Goal: Task Accomplishment & Management: Use online tool/utility

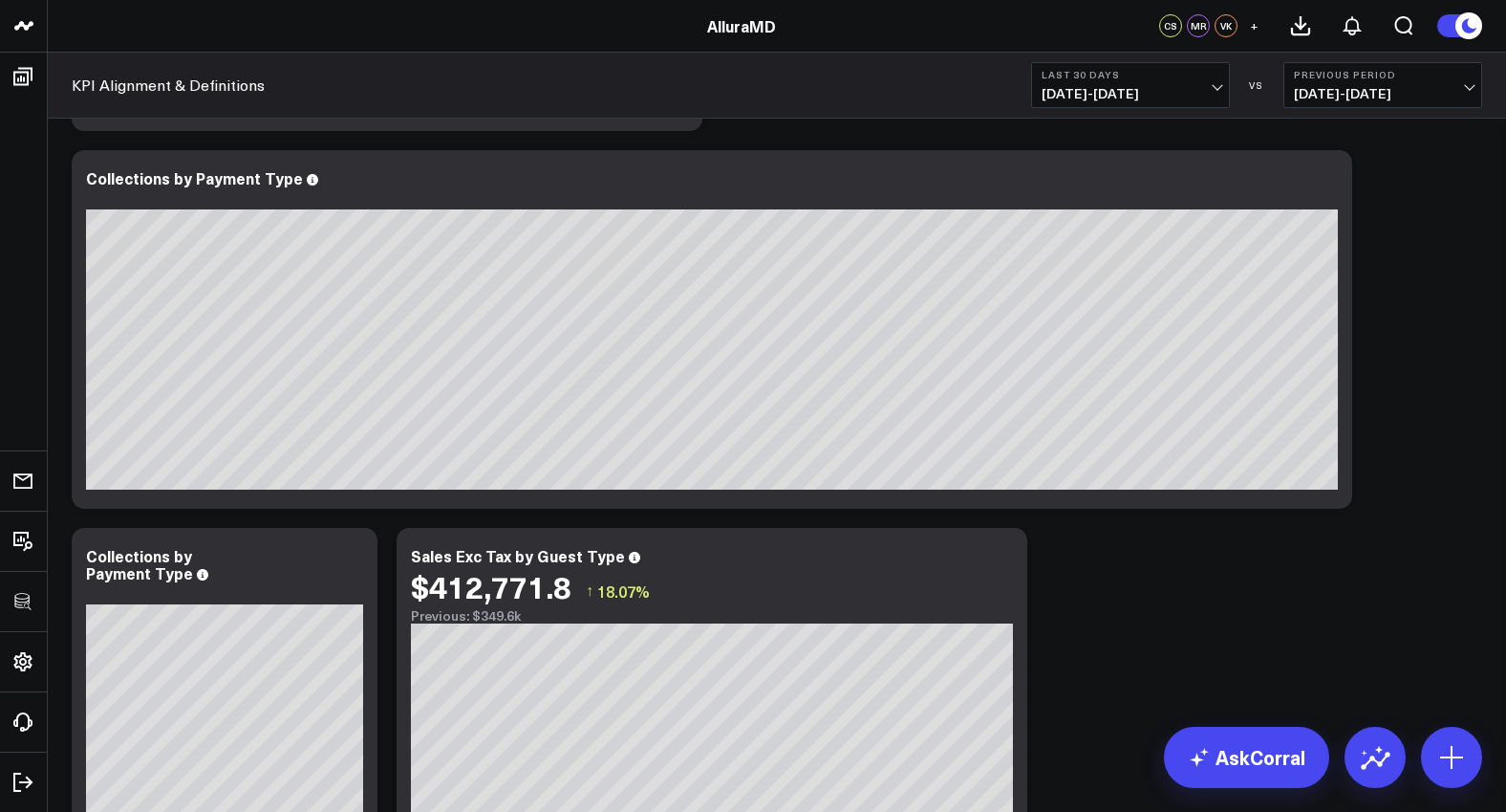
scroll to position [1374, 0]
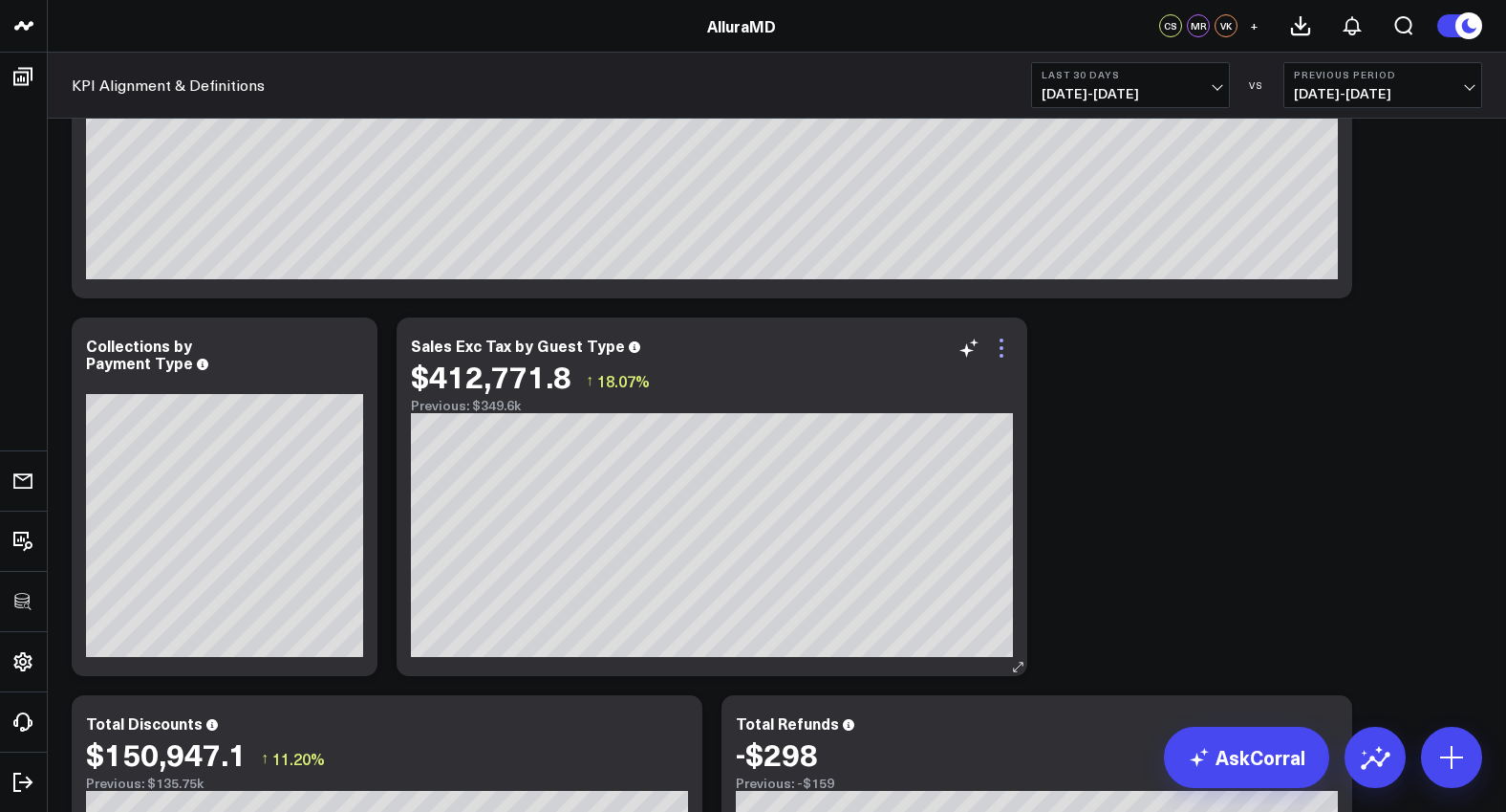
click at [1003, 359] on icon at bounding box center [1001, 347] width 23 height 23
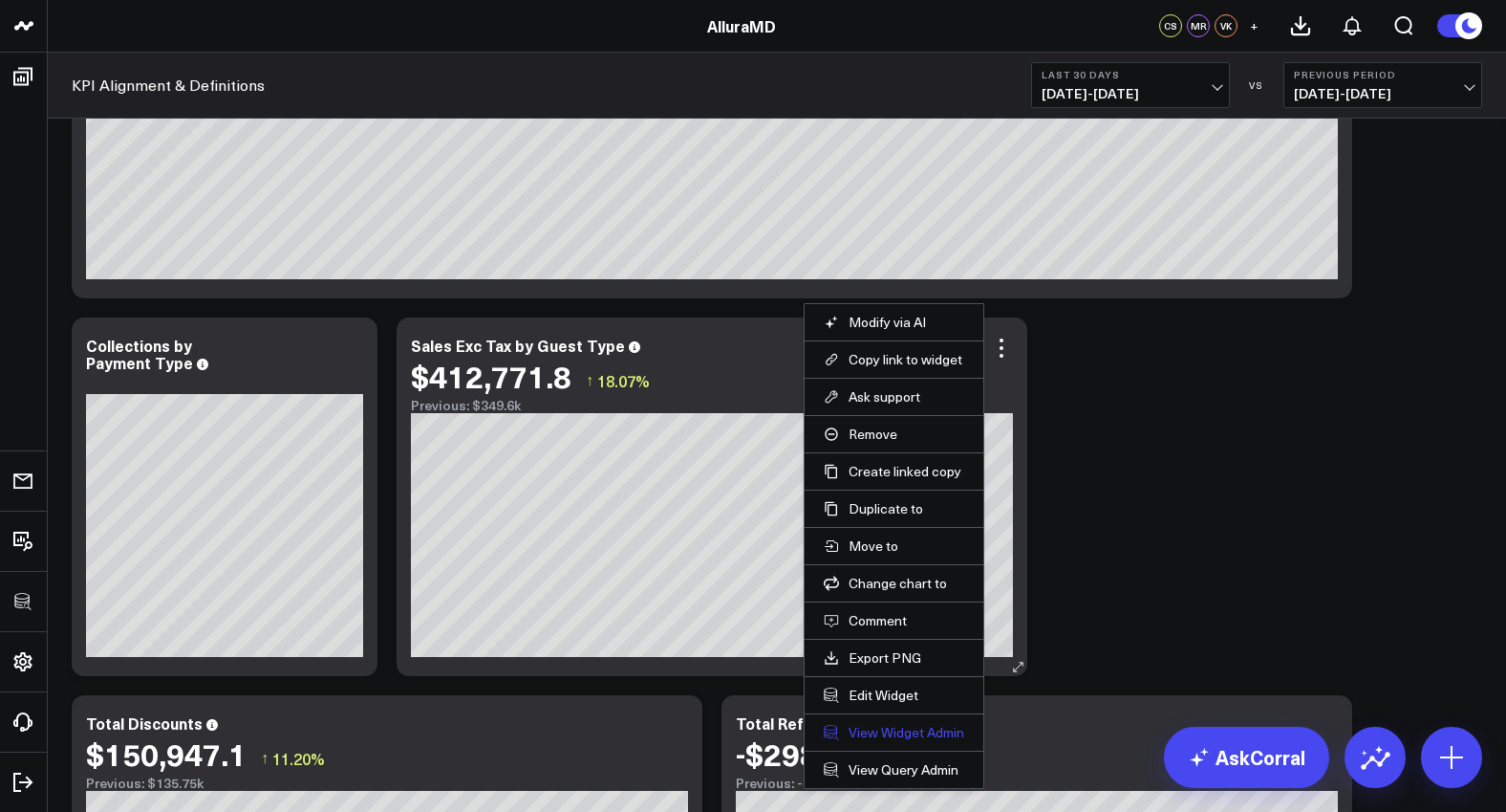
click at [885, 729] on link "View Widget Admin" at bounding box center [894, 732] width 141 height 17
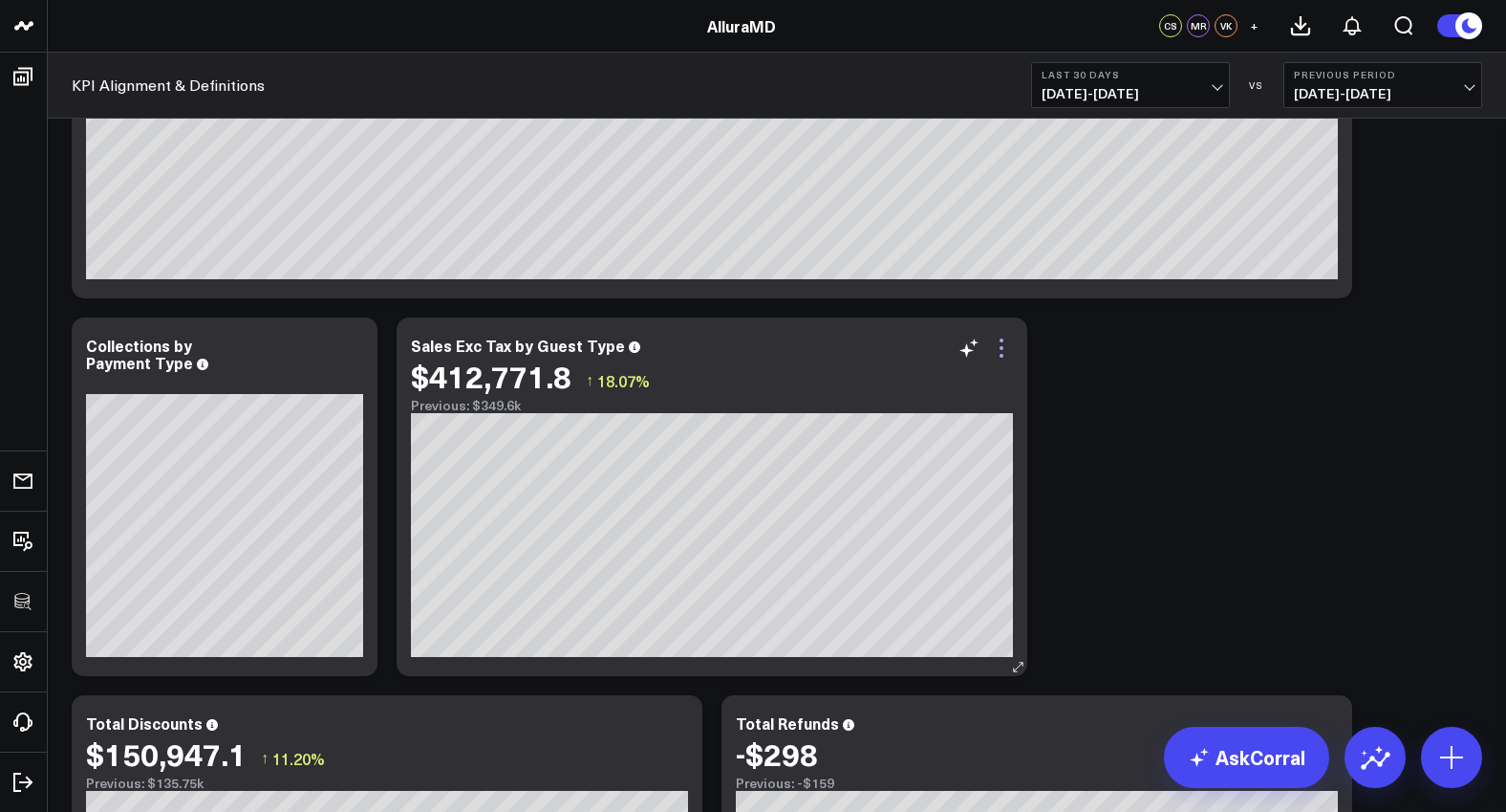
click at [997, 352] on icon at bounding box center [1001, 347] width 23 height 23
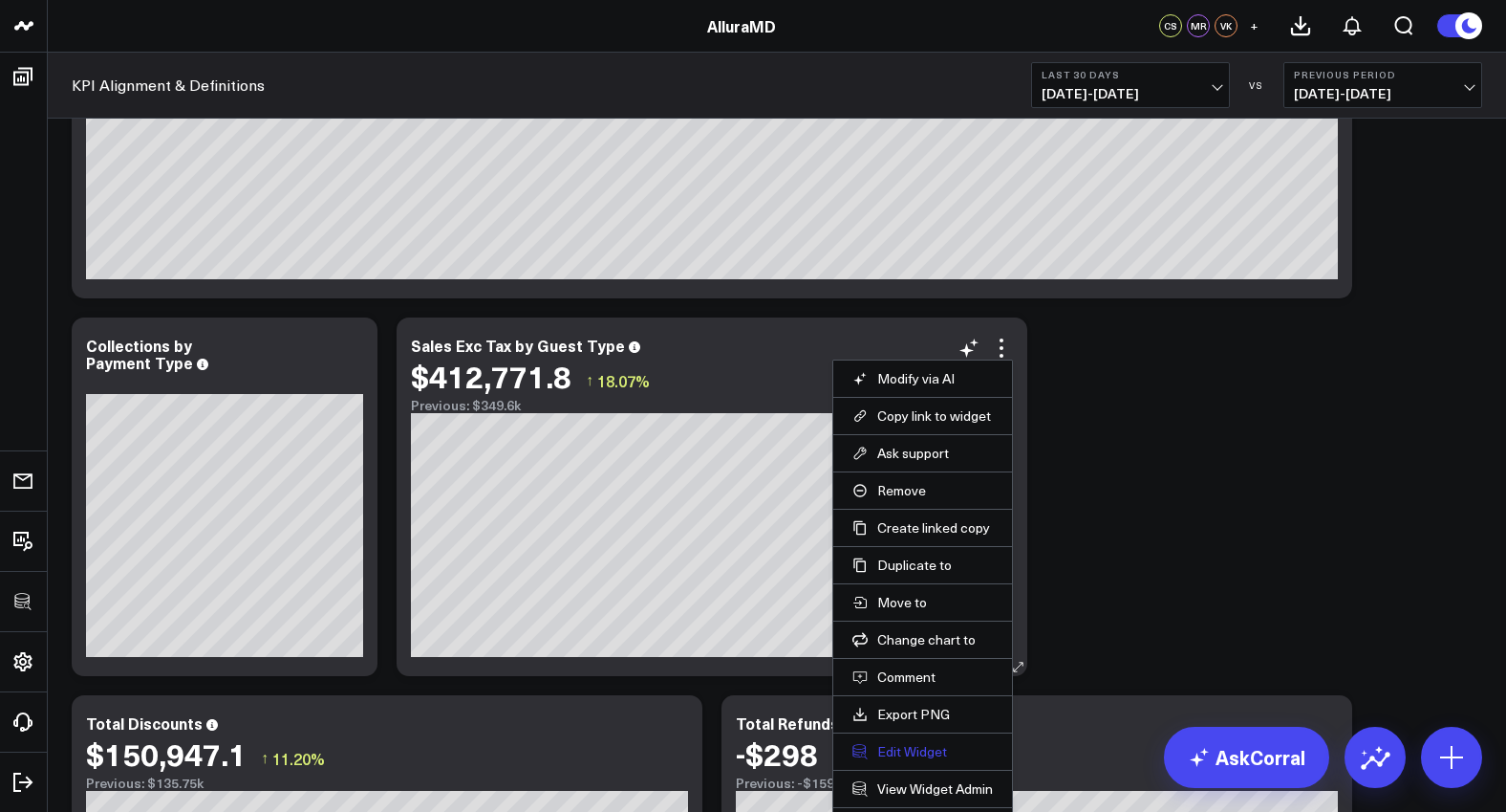
click at [900, 752] on button "Edit Widget" at bounding box center [923, 751] width 141 height 17
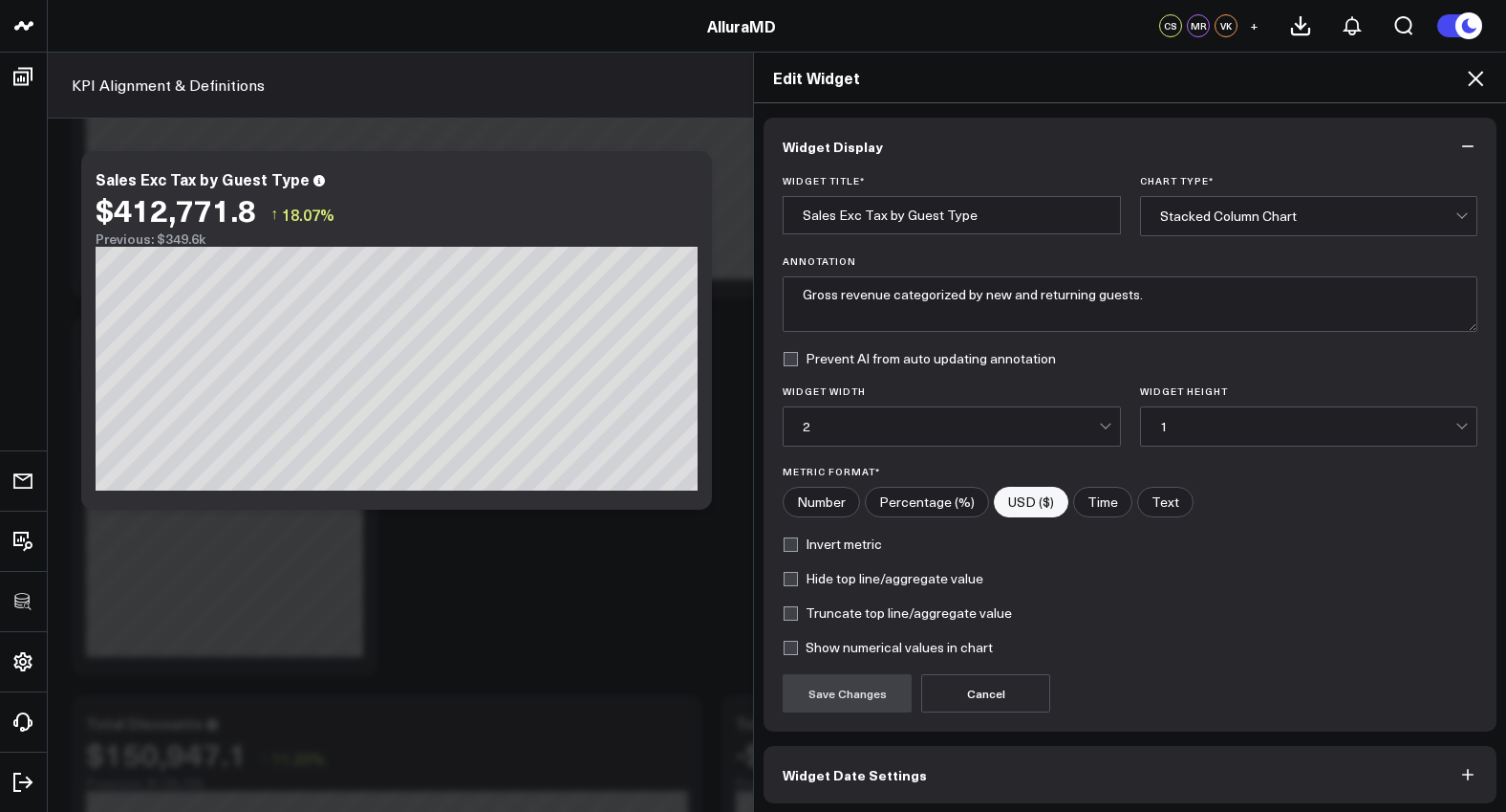
scroll to position [76, 0]
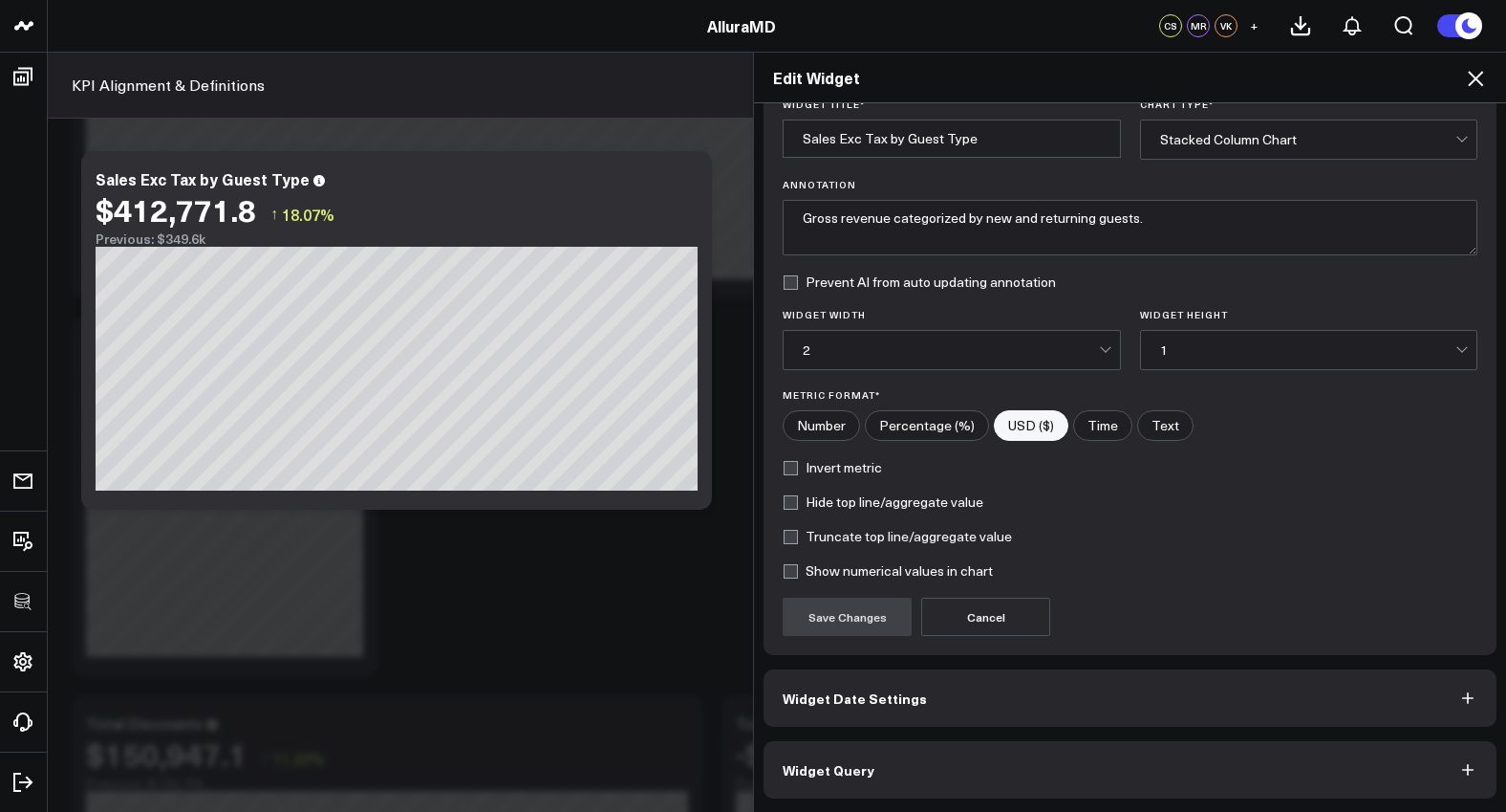
click at [978, 746] on button "Widget Query" at bounding box center [1129, 769] width 733 height 58
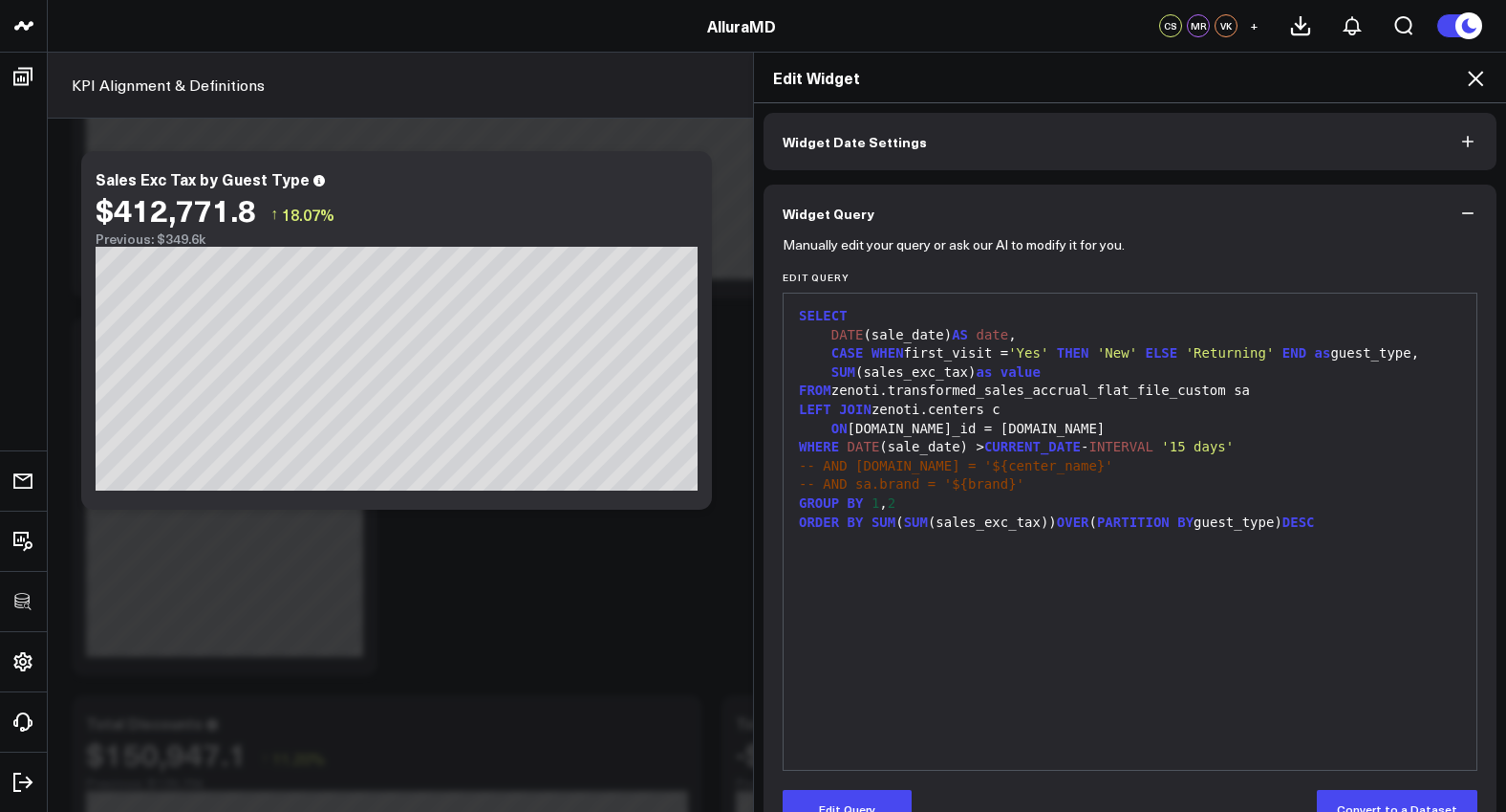
scroll to position [0, 0]
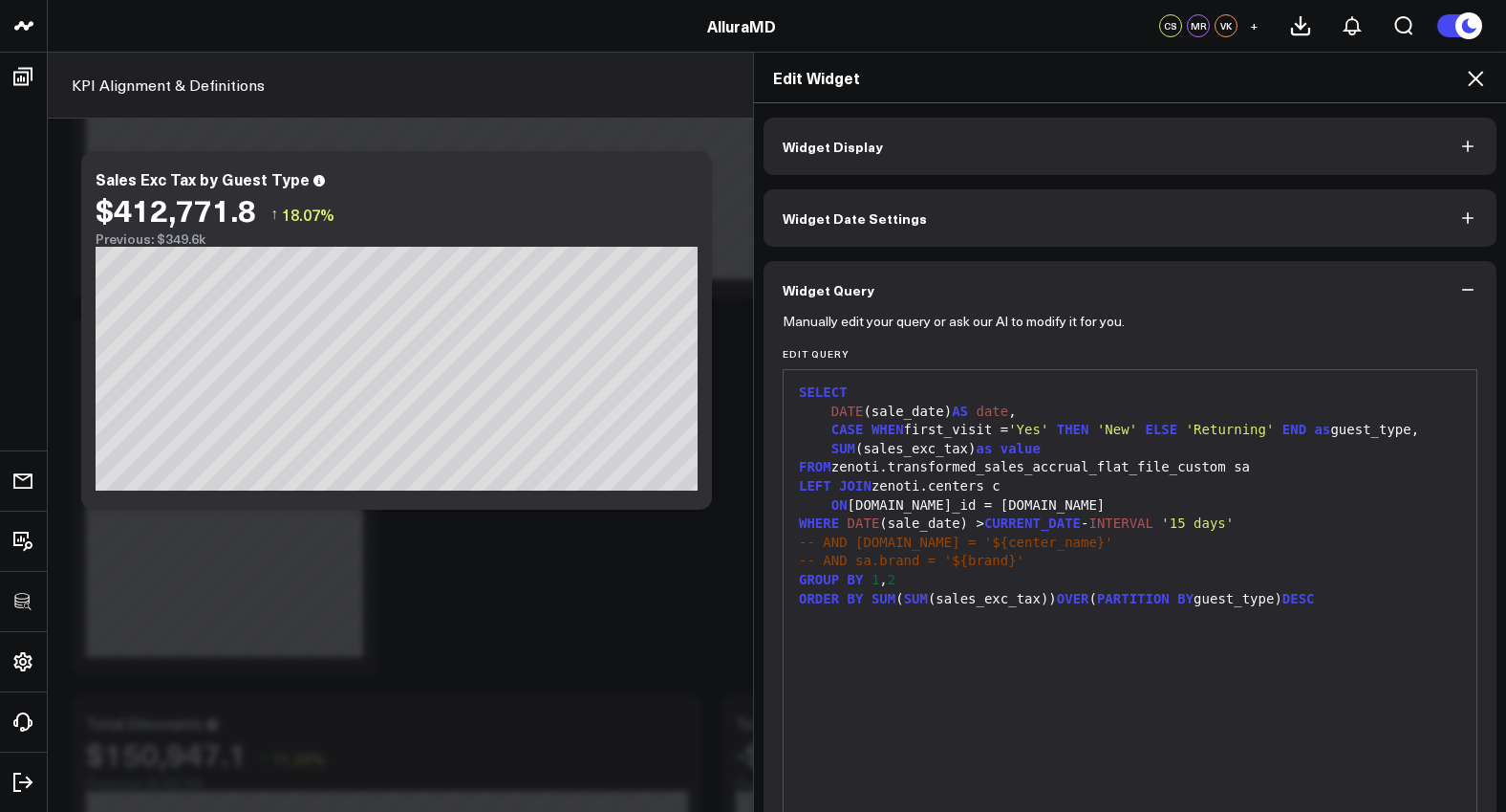
click at [153, 517] on div "Edit Widget Widget Display Widget Date Settings Widget Query Manually edit your…" at bounding box center [753, 431] width 1506 height 759
click at [1486, 77] on icon at bounding box center [1475, 77] width 23 height 23
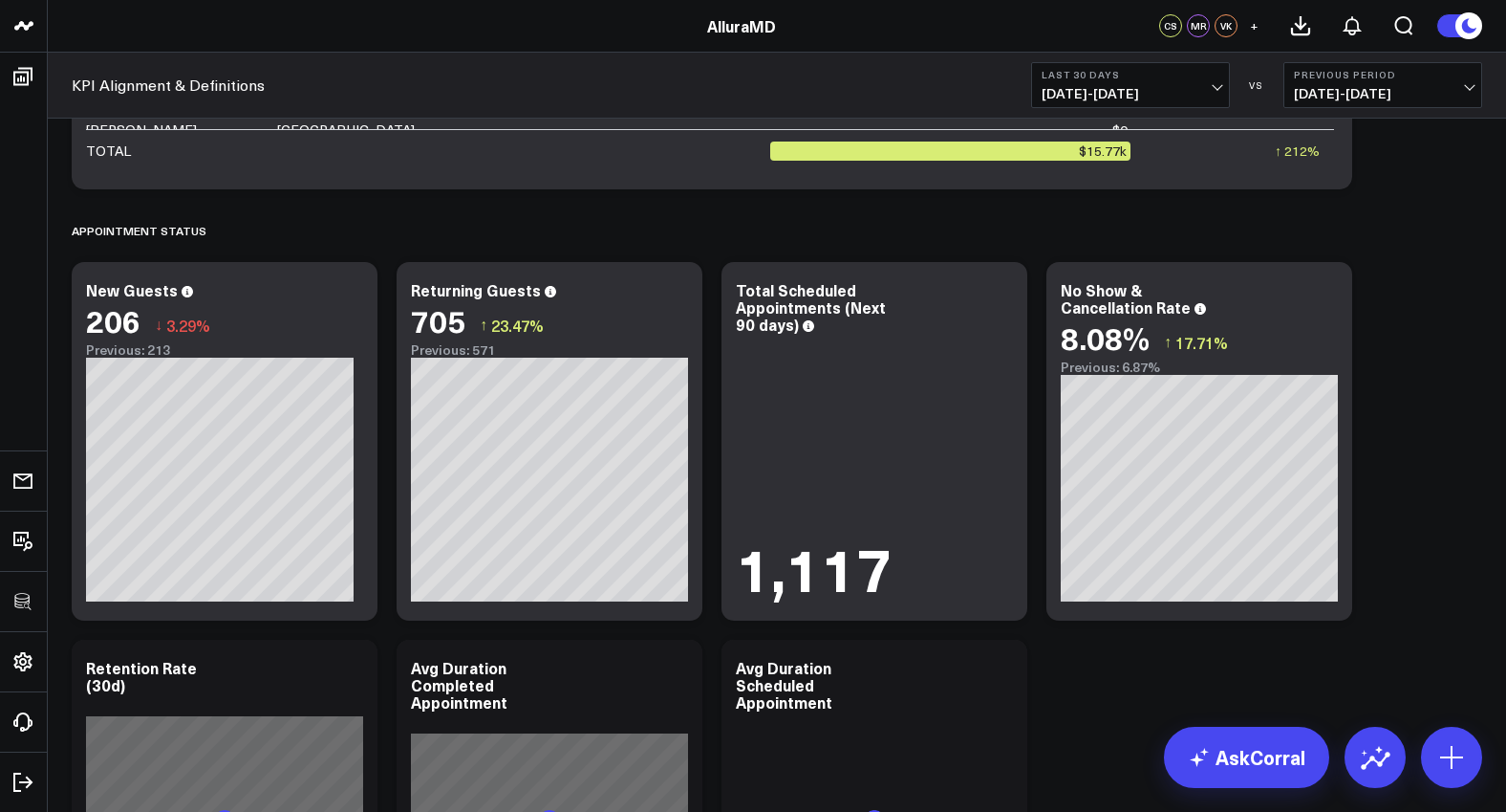
scroll to position [3027, 0]
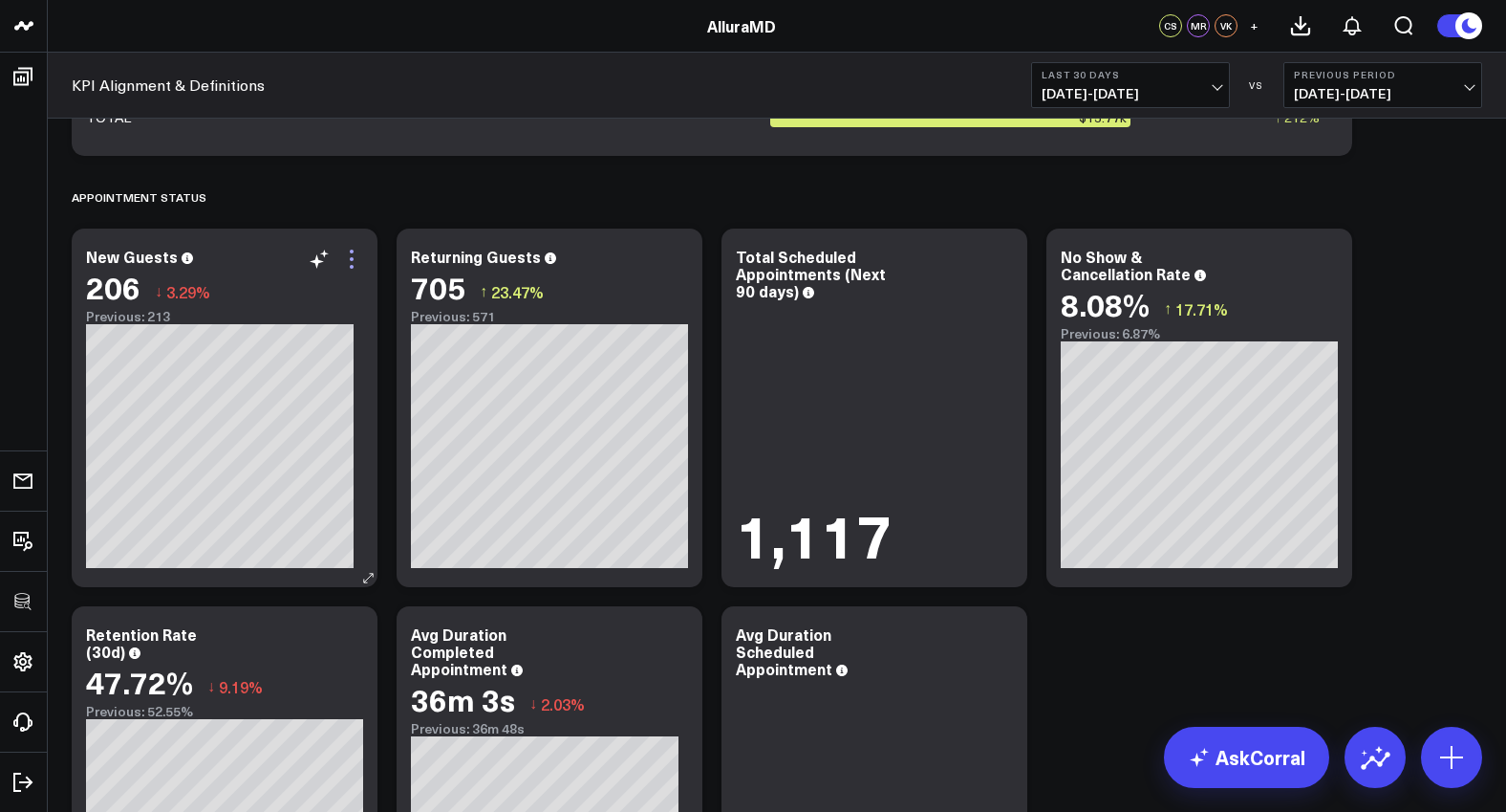
click at [354, 266] on icon at bounding box center [351, 259] width 23 height 23
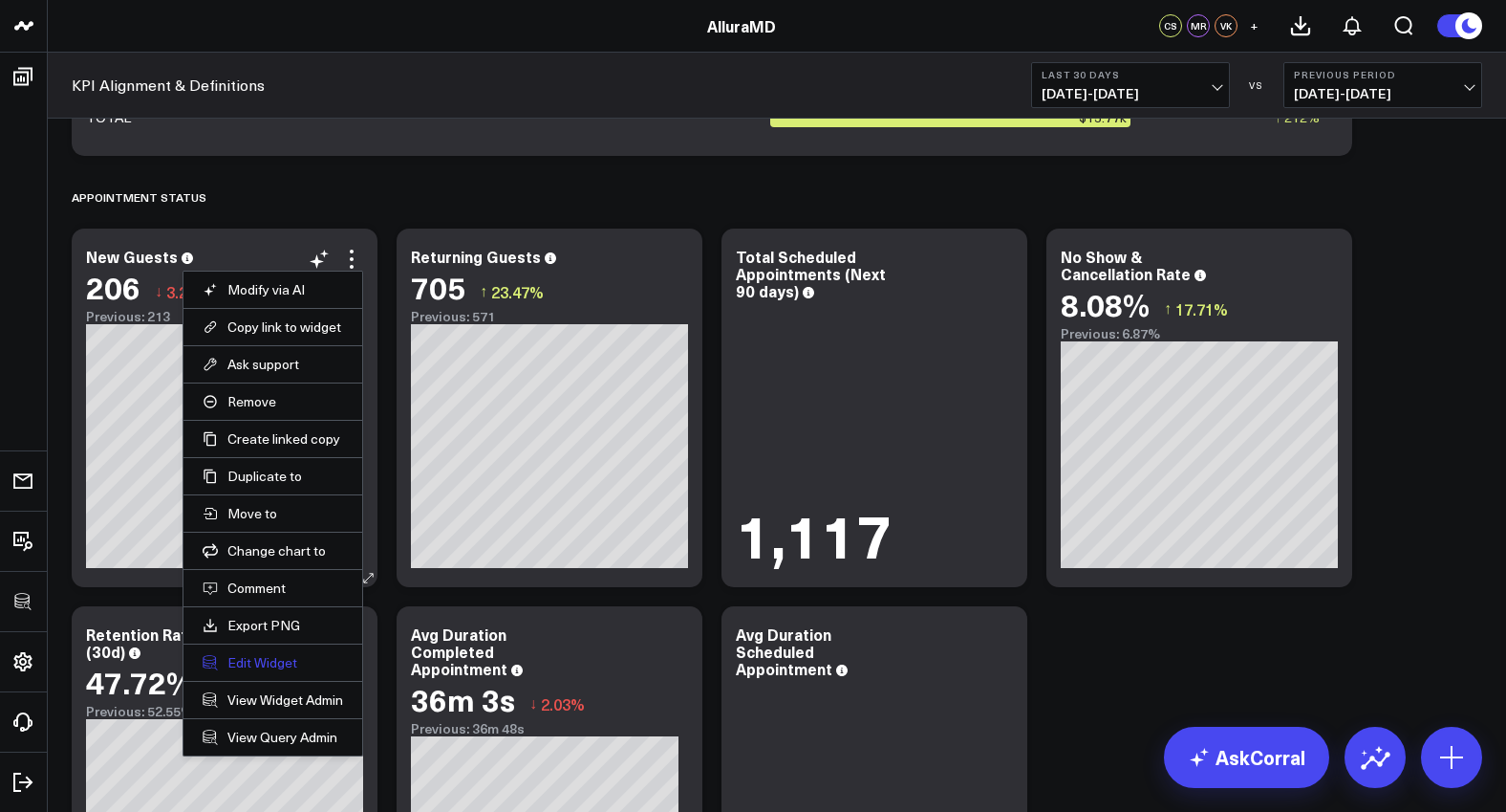
click at [268, 660] on button "Edit Widget" at bounding box center [273, 661] width 141 height 17
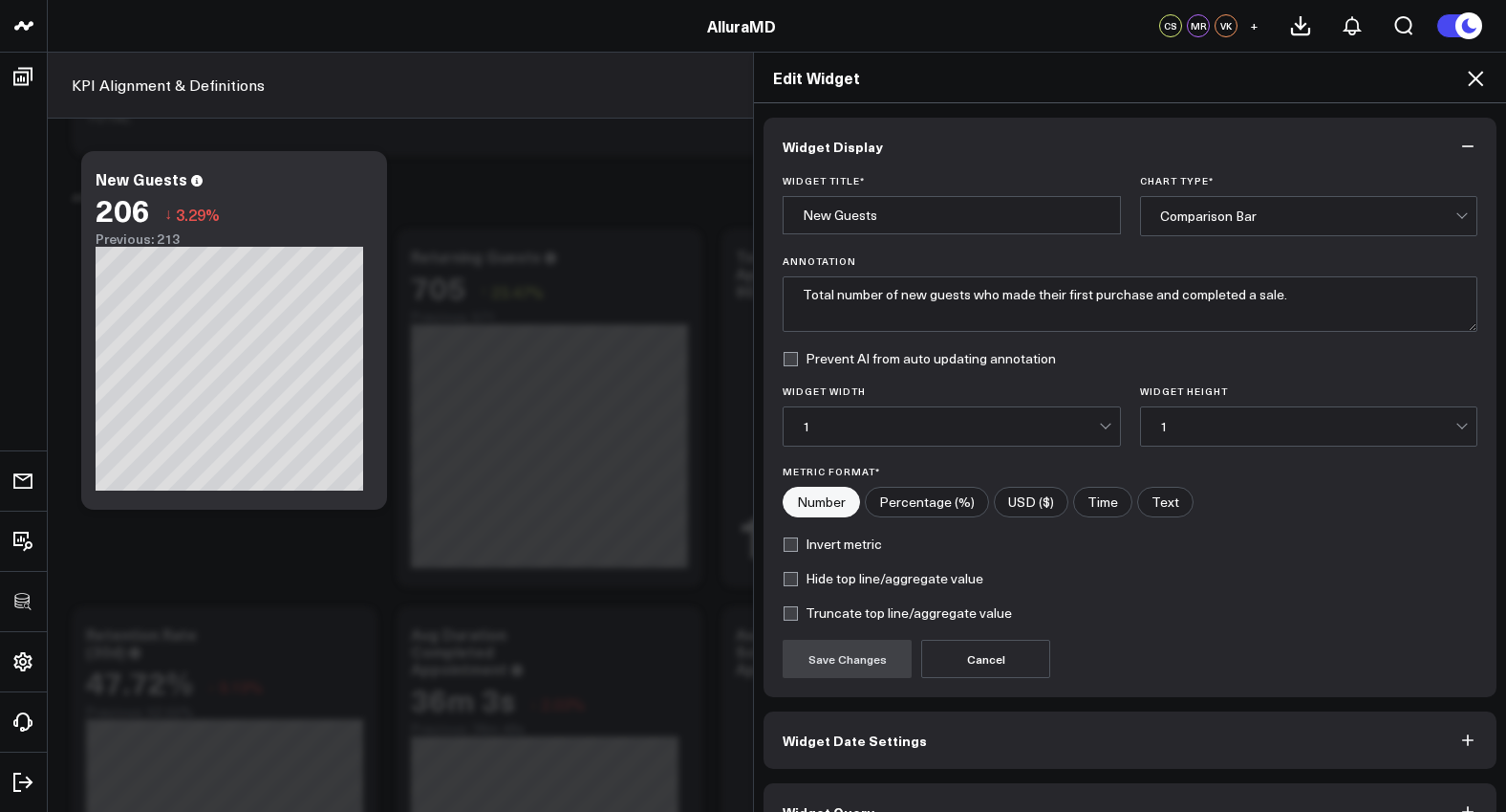
scroll to position [42, 0]
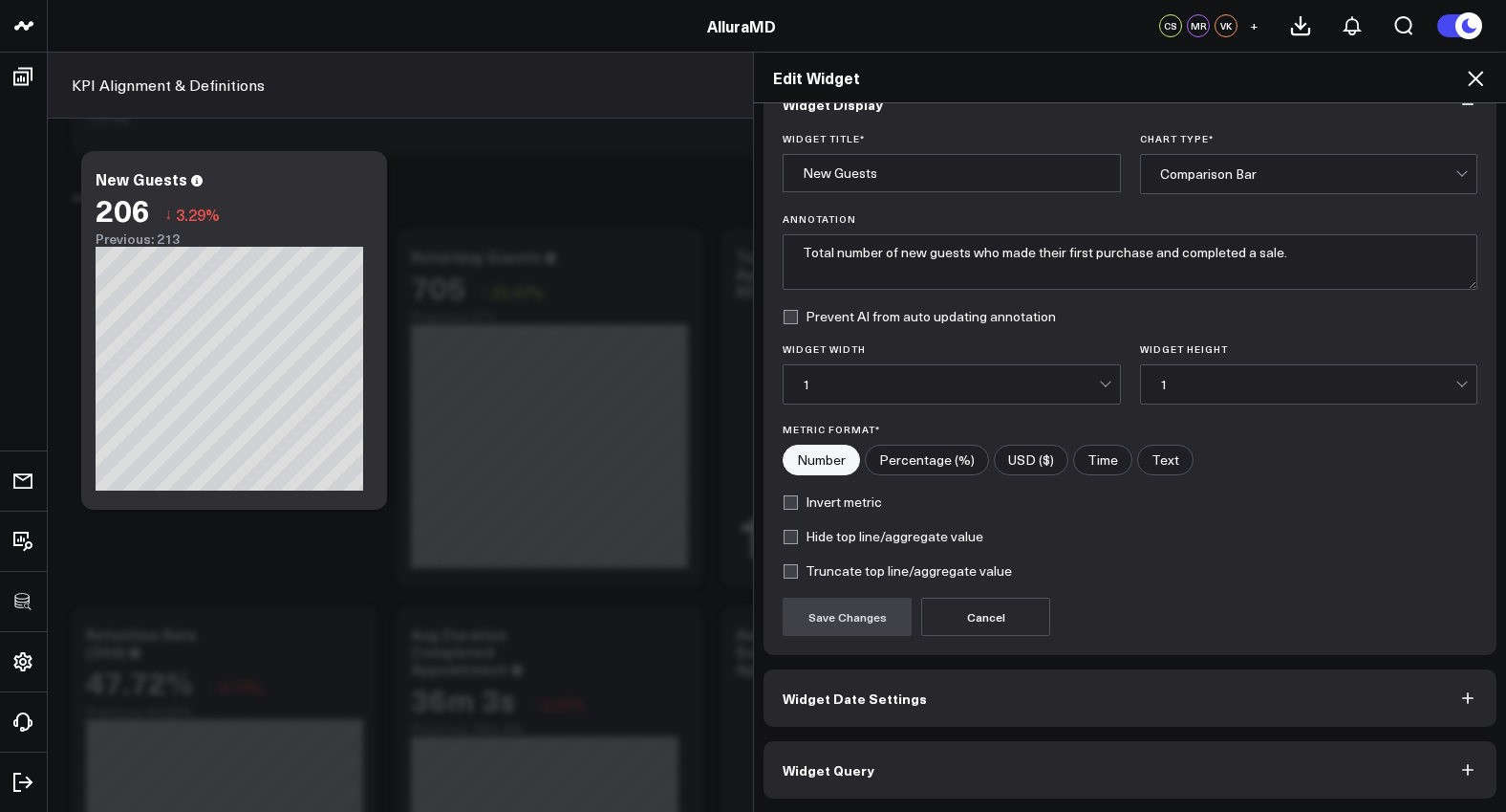
click at [952, 753] on button "Widget Query" at bounding box center [1129, 769] width 733 height 58
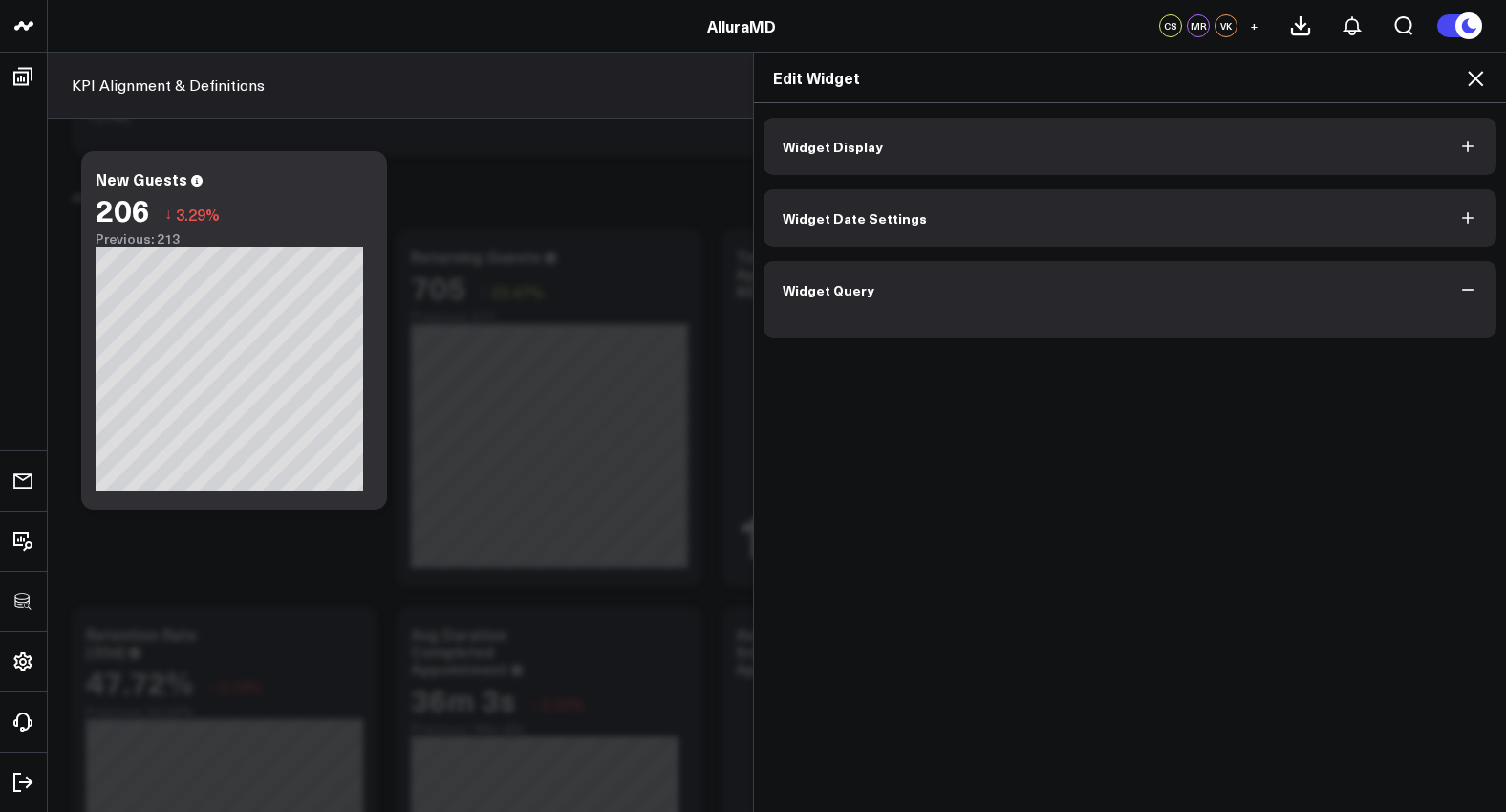
scroll to position [0, 0]
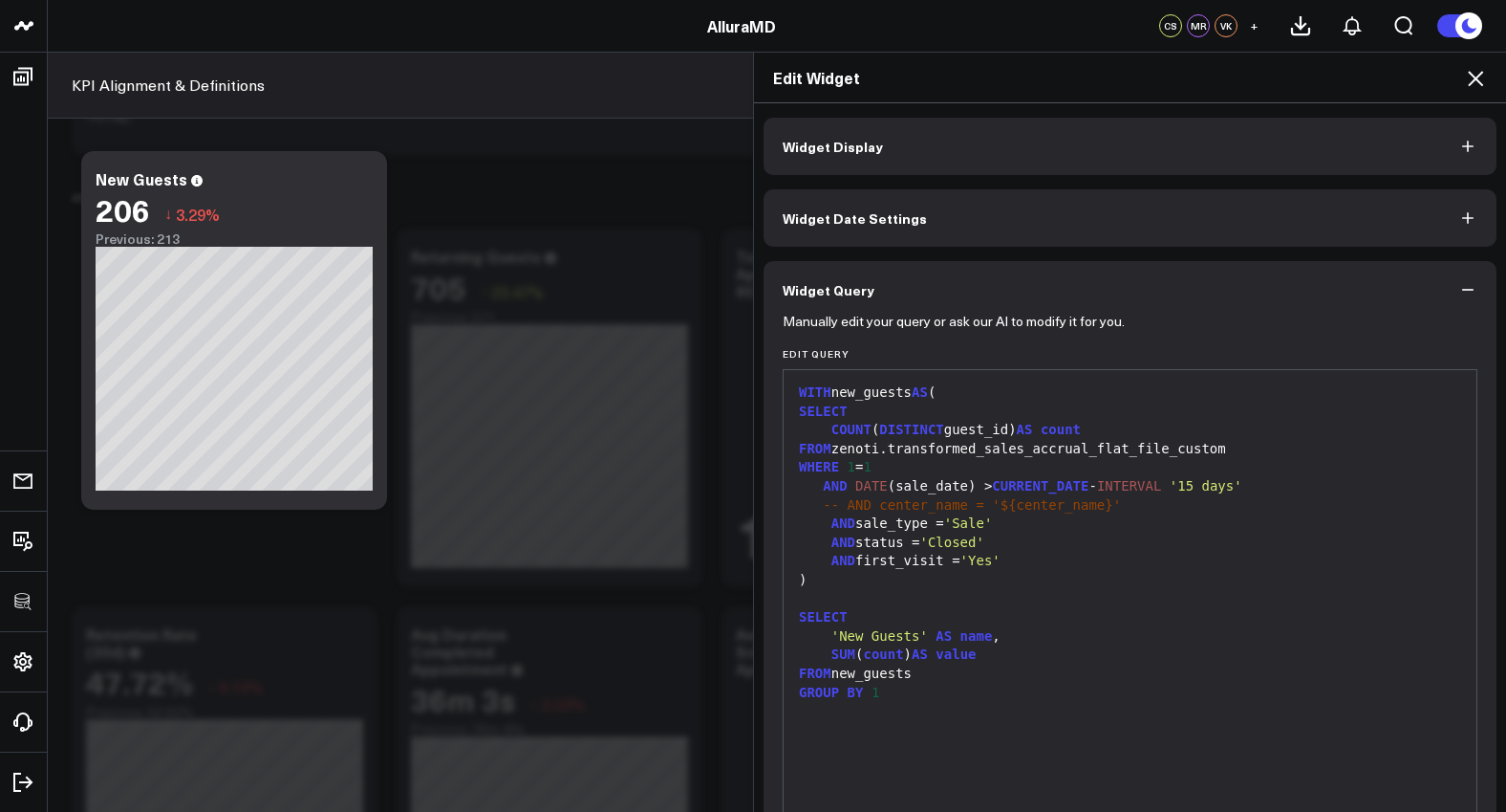
click at [11, 268] on div "Edit Widget Widget Display Widget Date Settings Widget Query Manually edit your…" at bounding box center [753, 431] width 1506 height 759
click at [441, 118] on div "Edit Widget Widget Display Widget Date Settings Widget Query Manually edit your…" at bounding box center [753, 431] width 1506 height 759
click at [1465, 71] on icon at bounding box center [1475, 77] width 23 height 23
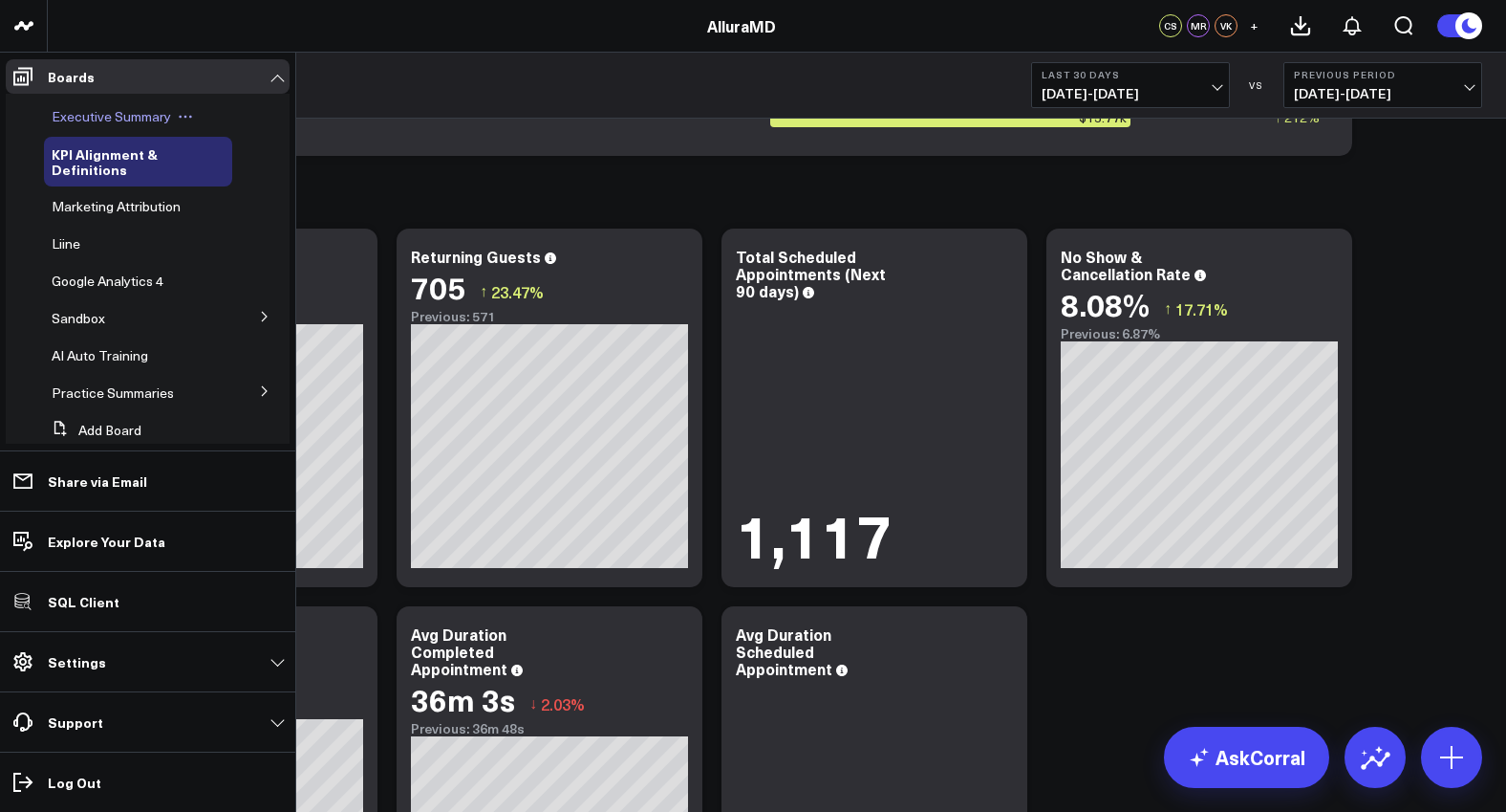
click at [72, 117] on span "Executive Summary" at bounding box center [111, 116] width 120 height 18
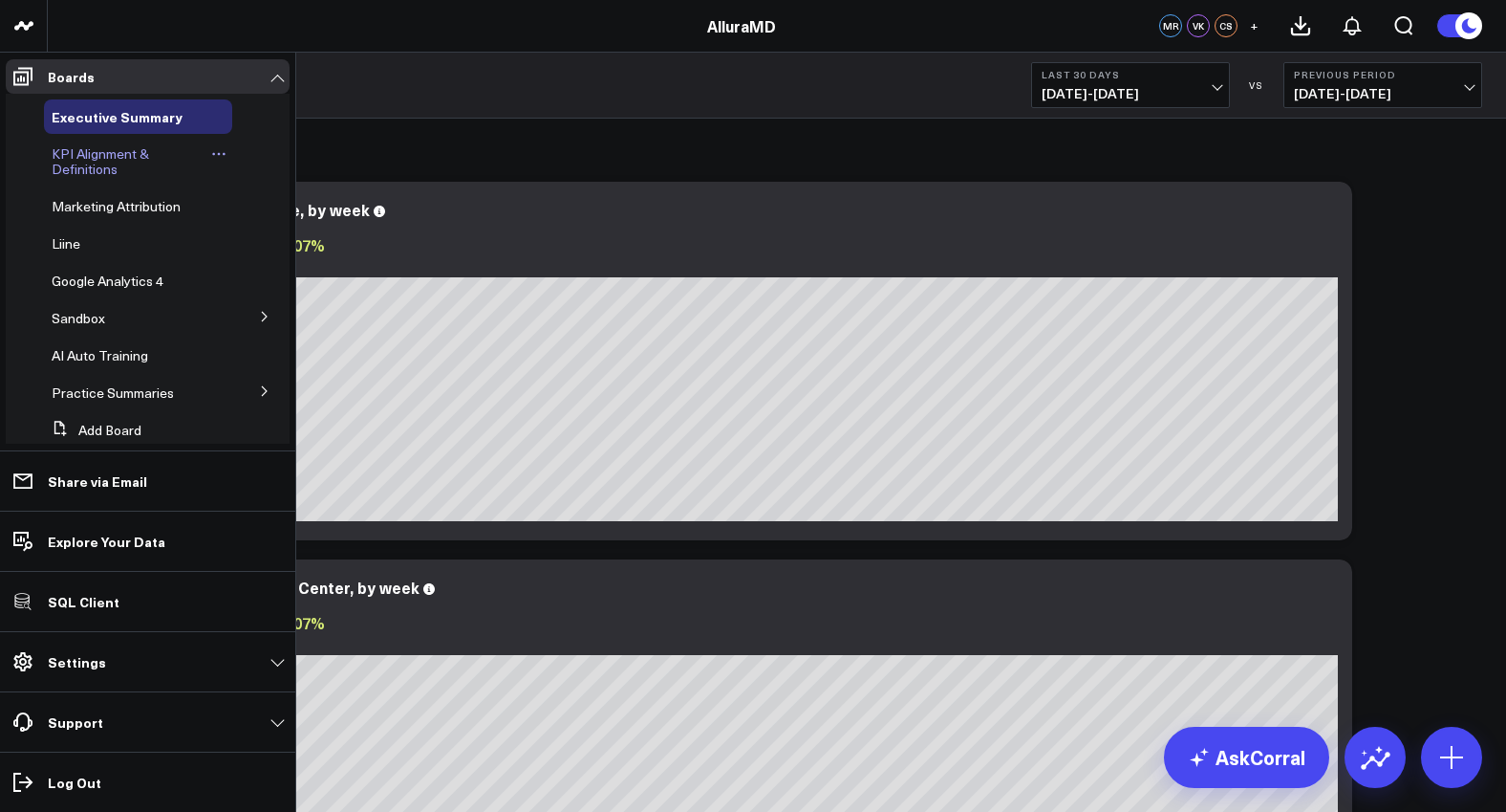
click at [67, 159] on span "KPI Alignment & Definitions" at bounding box center [100, 162] width 97 height 34
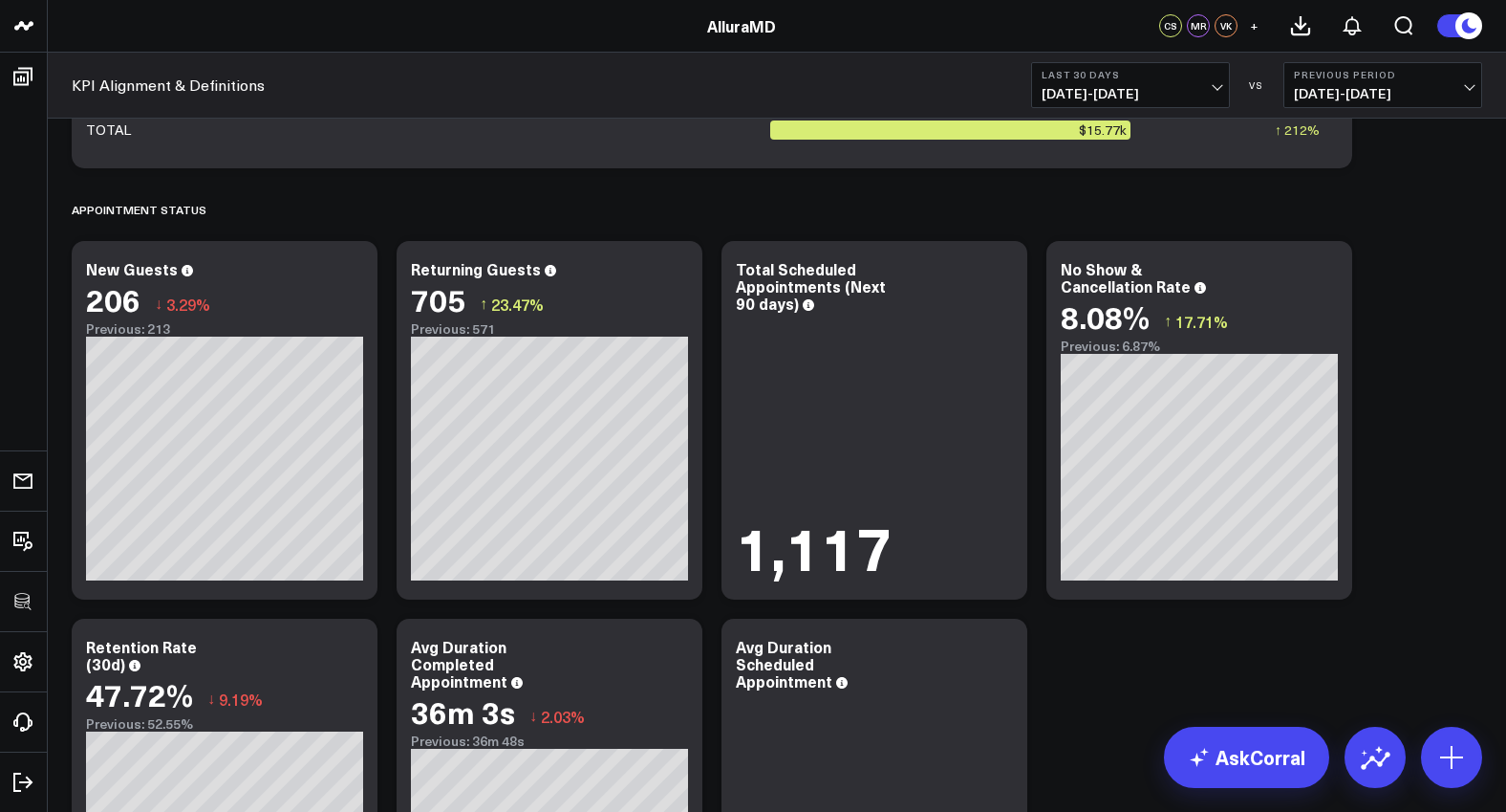
scroll to position [3048, 0]
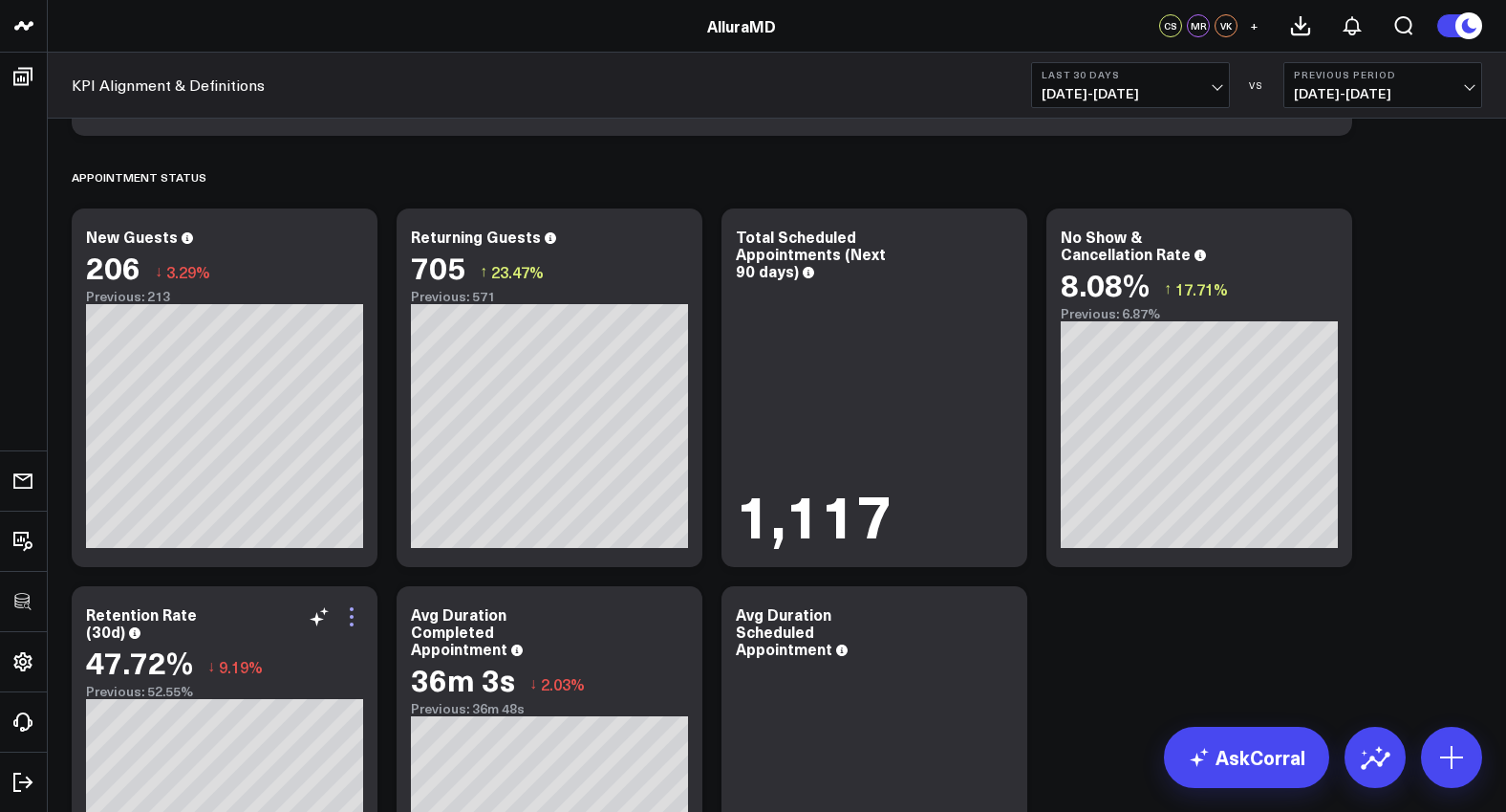
click at [351, 614] on icon at bounding box center [351, 616] width 23 height 23
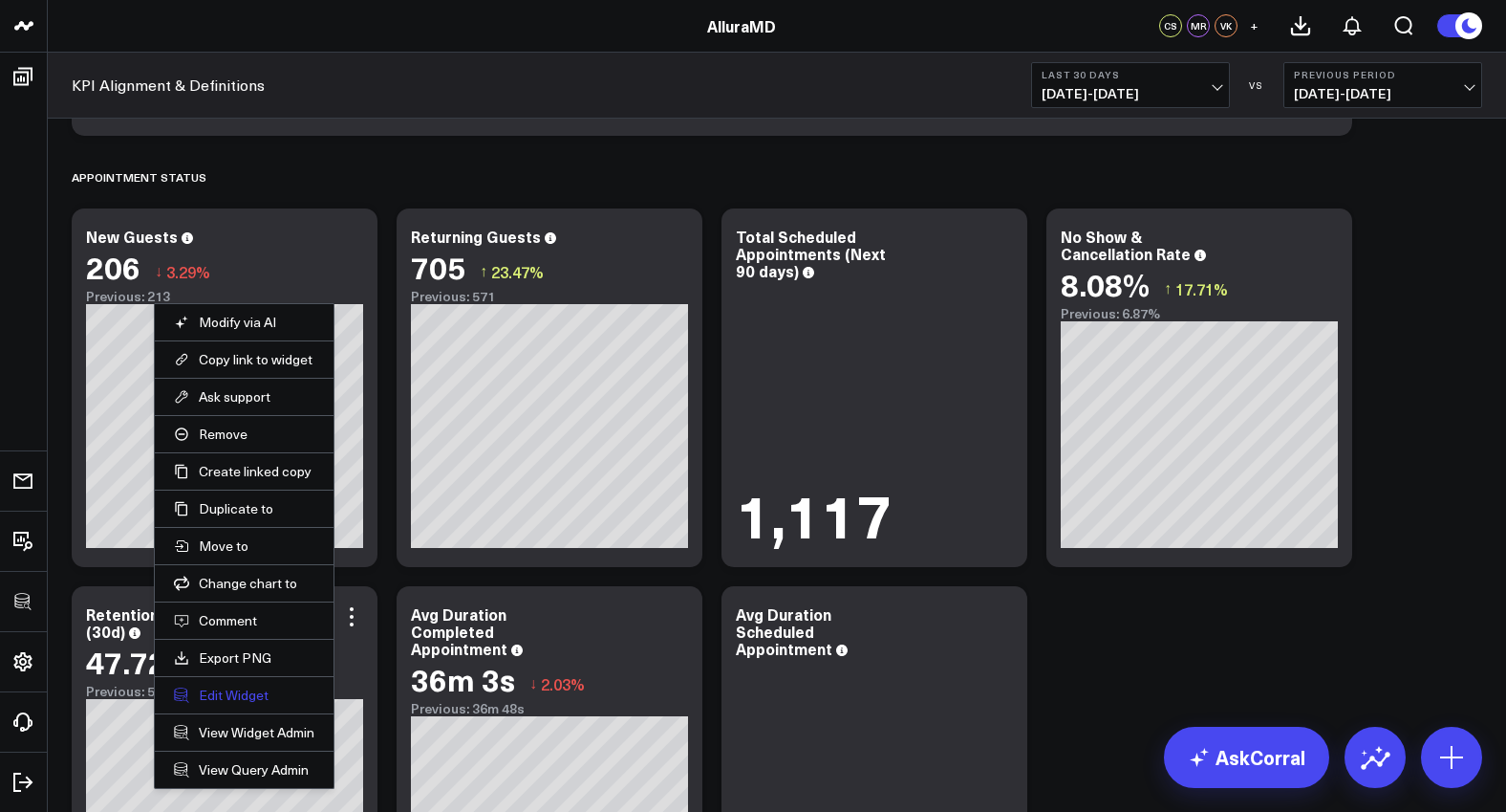
click at [276, 698] on button "Edit Widget" at bounding box center [244, 694] width 141 height 17
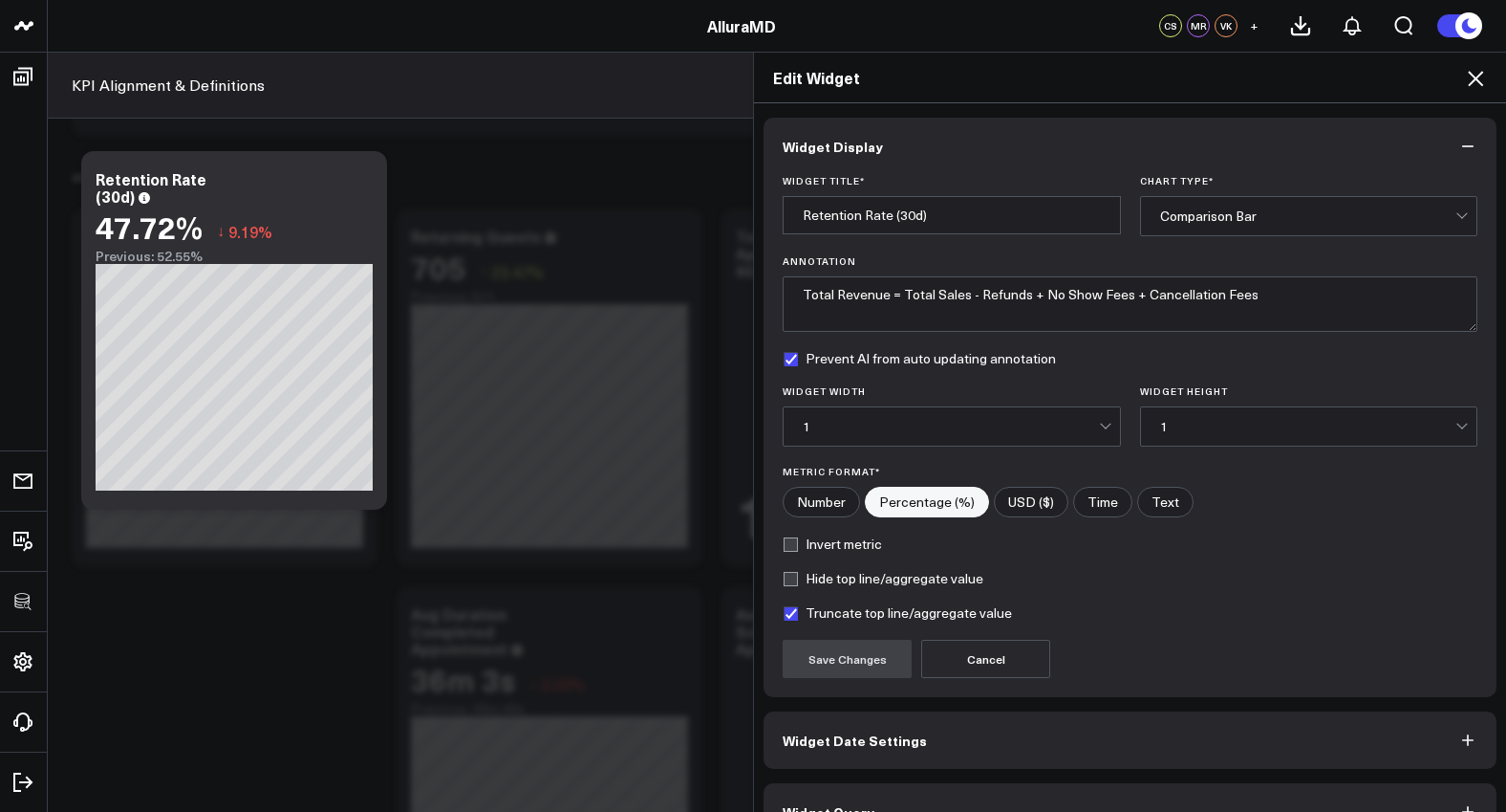
scroll to position [42, 0]
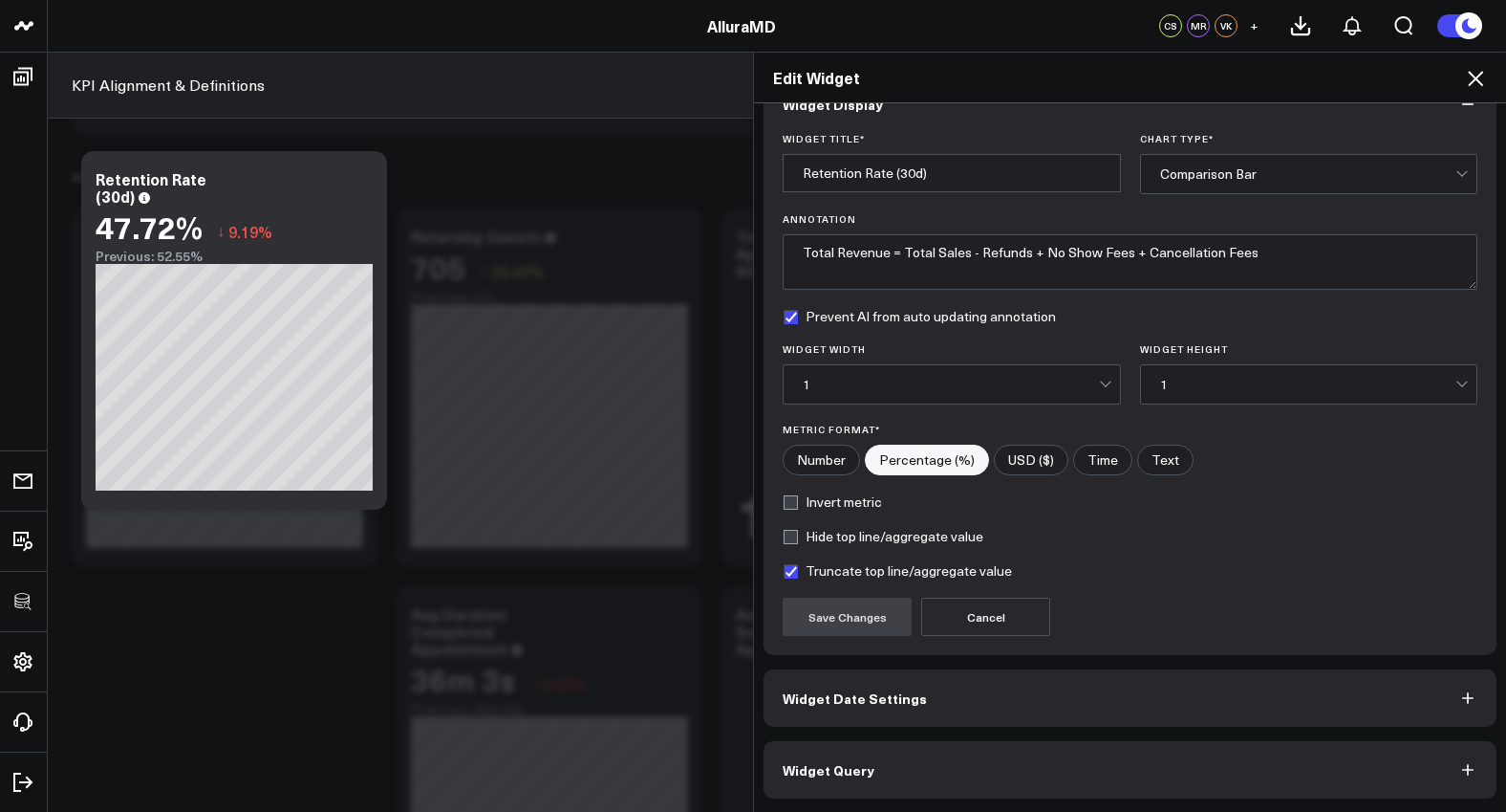
click at [922, 749] on button "Widget Query" at bounding box center [1129, 769] width 733 height 58
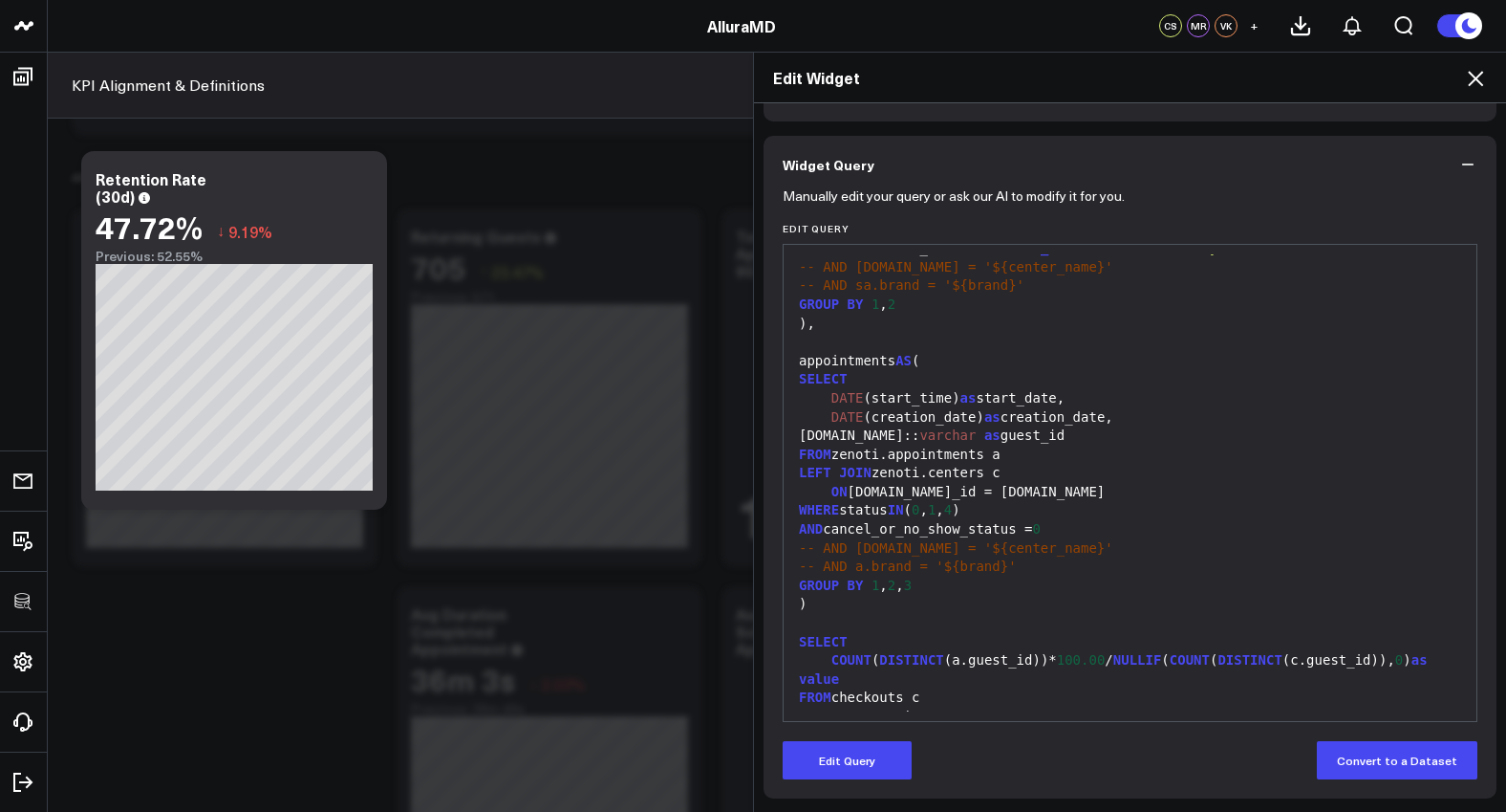
scroll to position [204, 0]
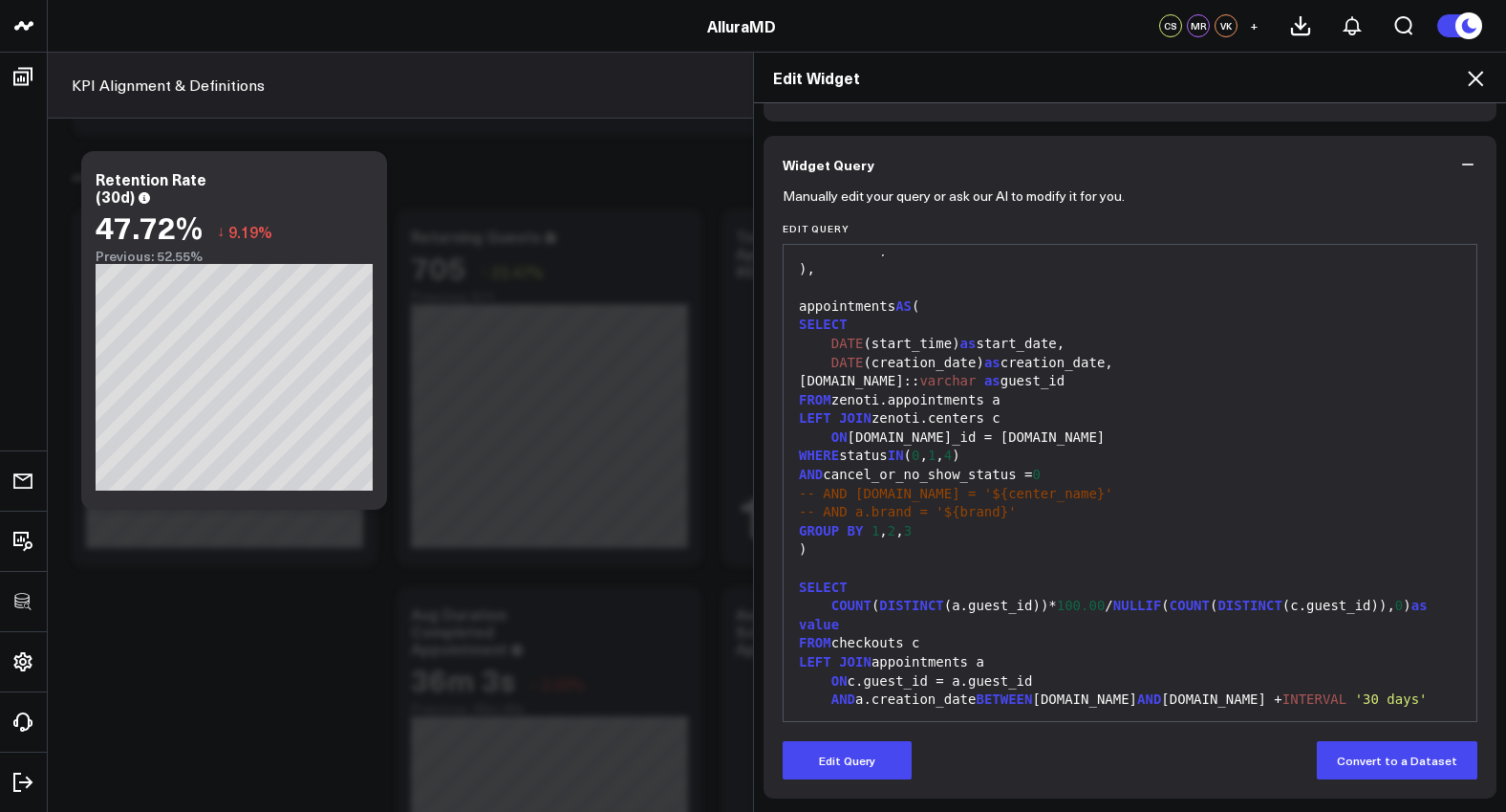
click at [1478, 81] on icon at bounding box center [1475, 77] width 15 height 15
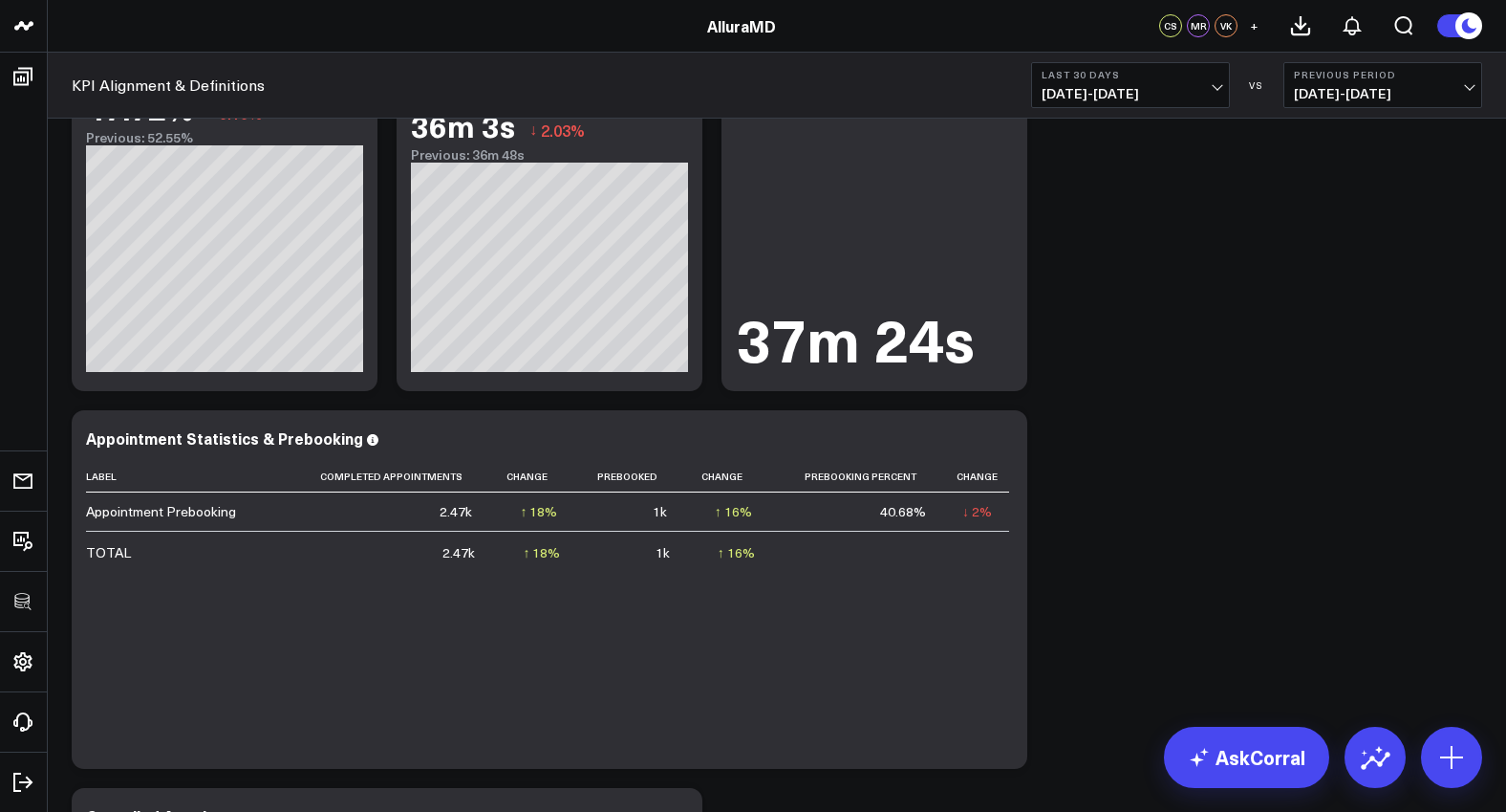
scroll to position [3696, 0]
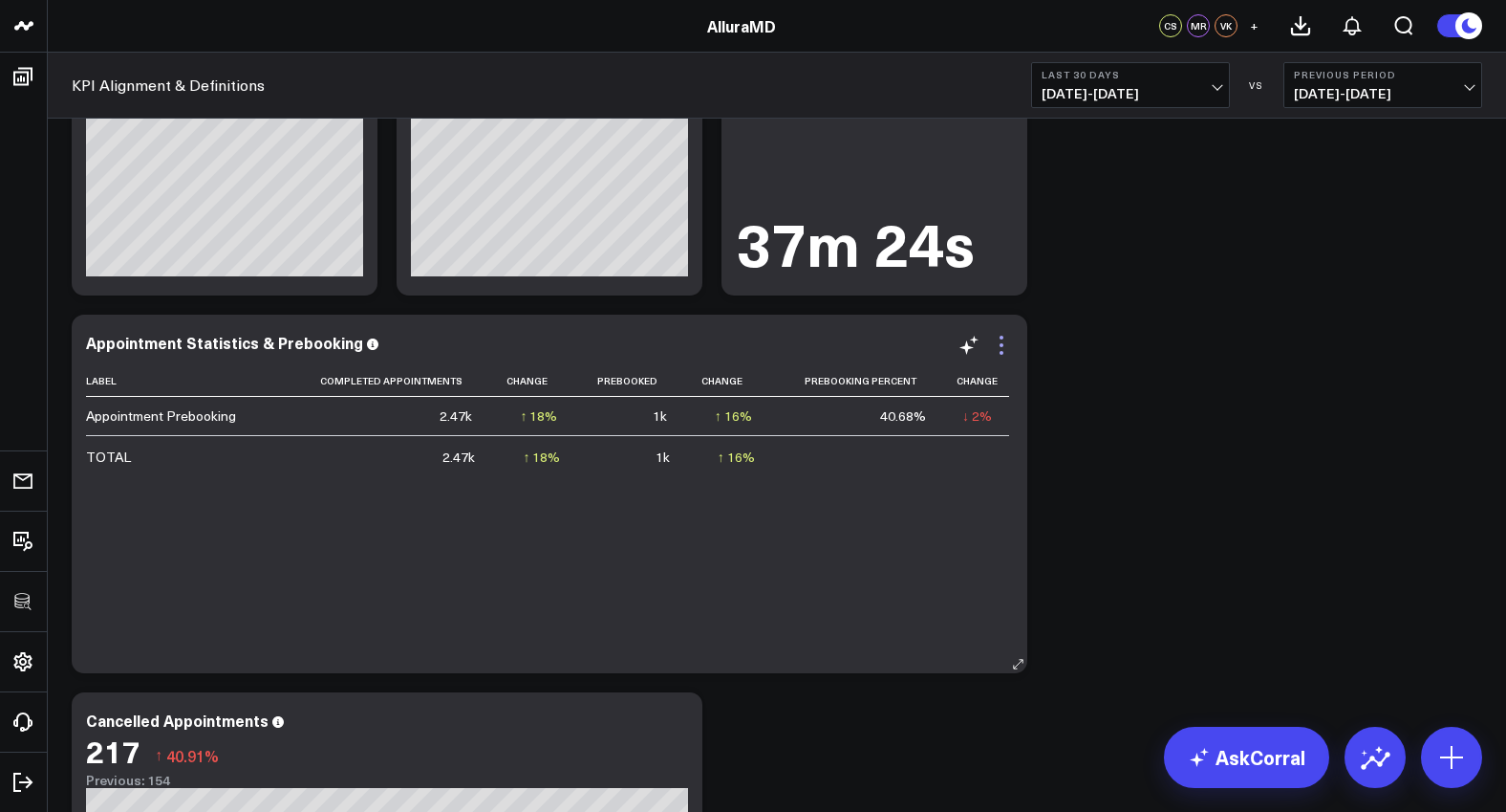
click at [1000, 339] on icon at bounding box center [1001, 344] width 23 height 23
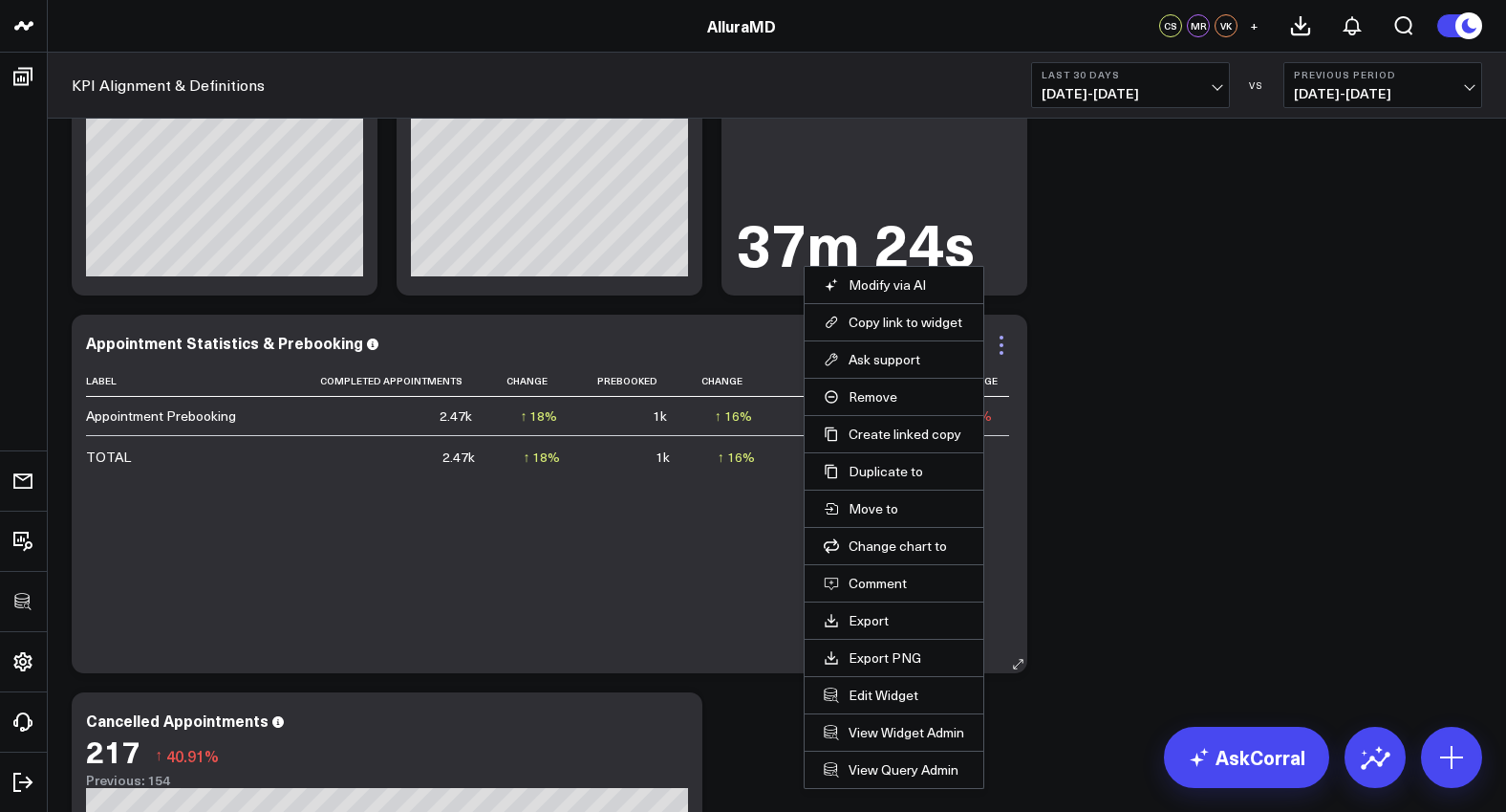
drag, startPoint x: 981, startPoint y: 345, endPoint x: 996, endPoint y: 343, distance: 15.1
click at [982, 345] on li "Ask support" at bounding box center [894, 359] width 178 height 38
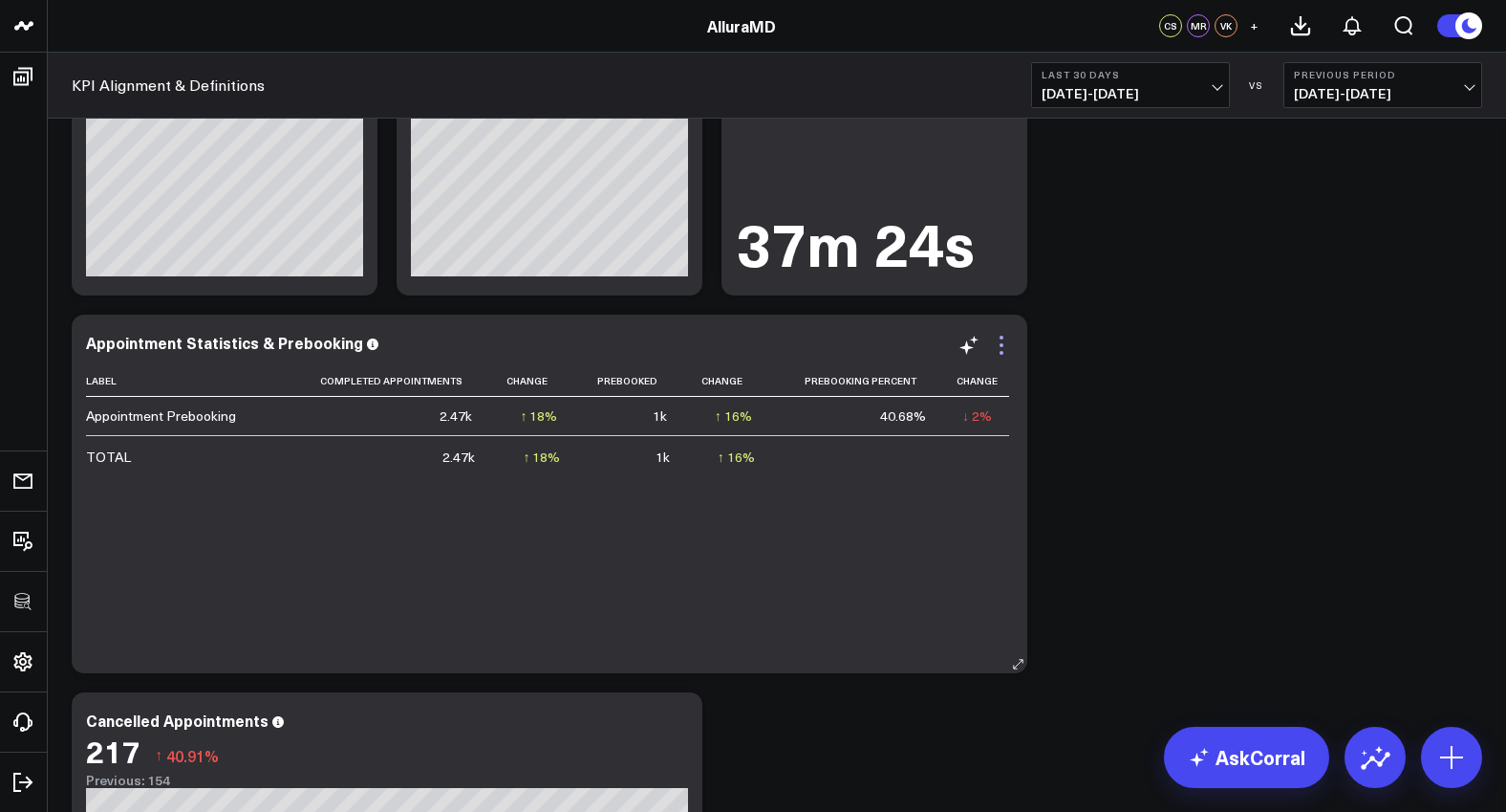
click at [998, 343] on icon at bounding box center [1001, 344] width 23 height 23
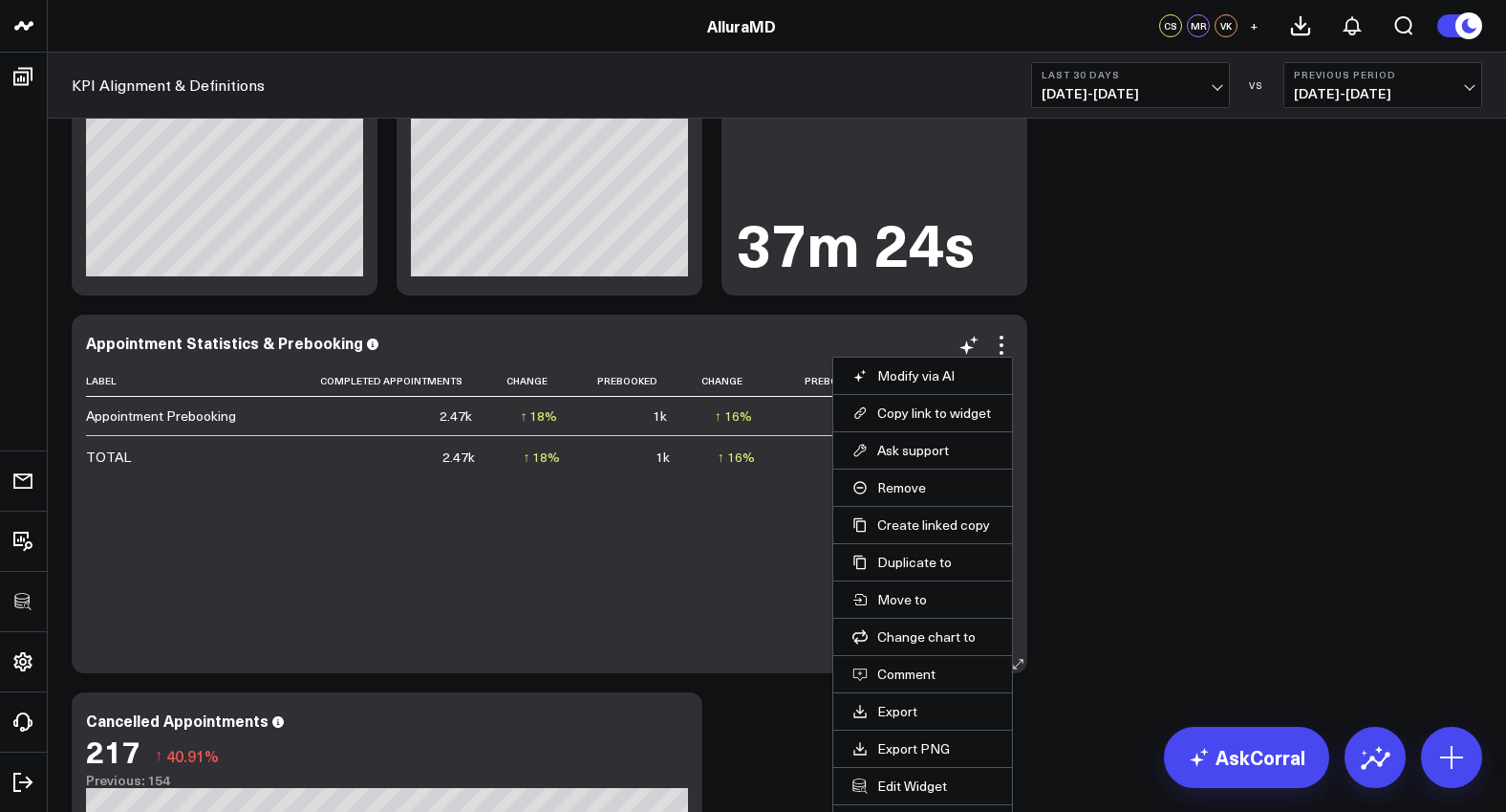
scroll to position [3825, 0]
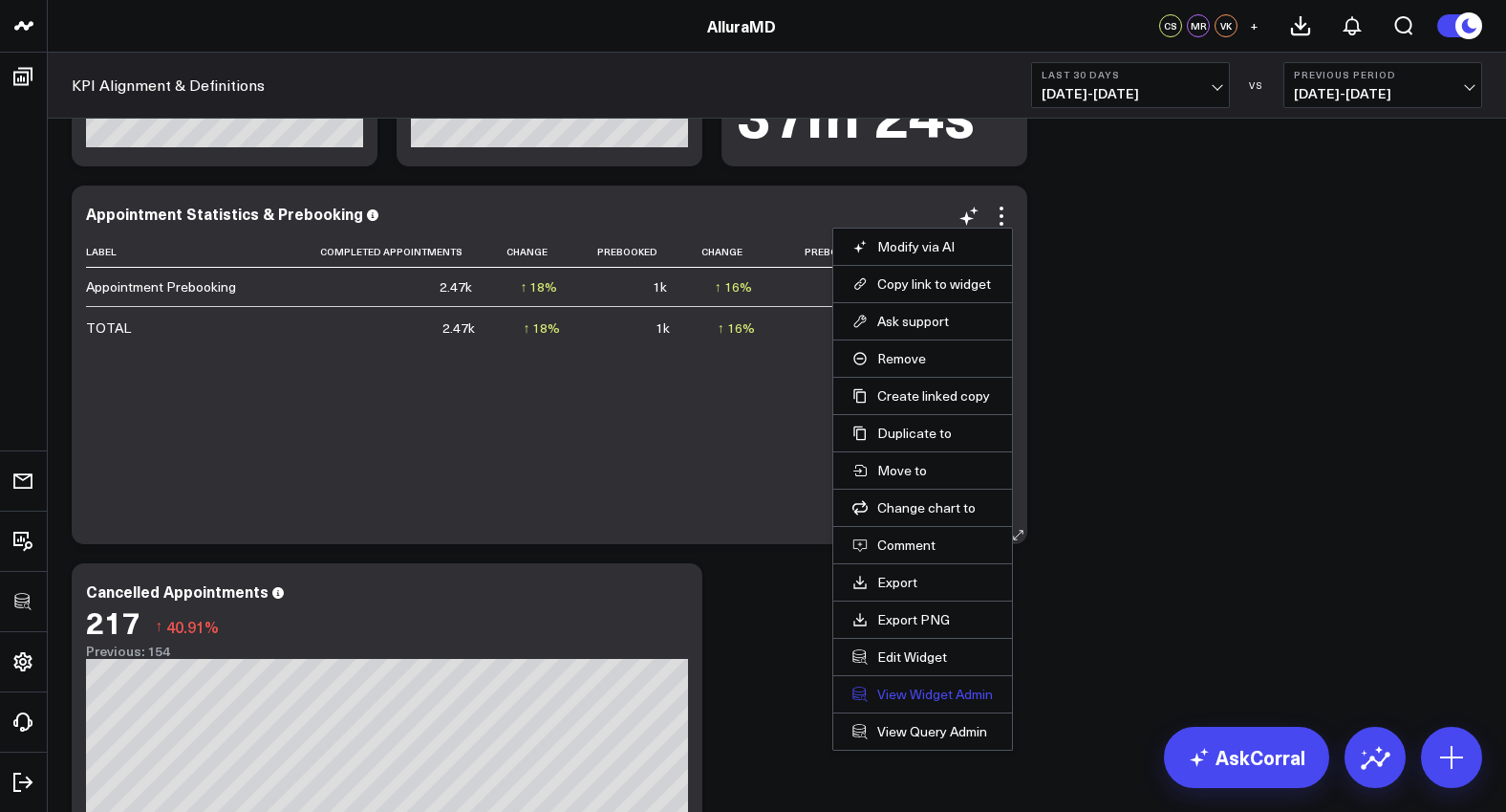
click at [941, 694] on link "View Widget Admin" at bounding box center [923, 693] width 141 height 17
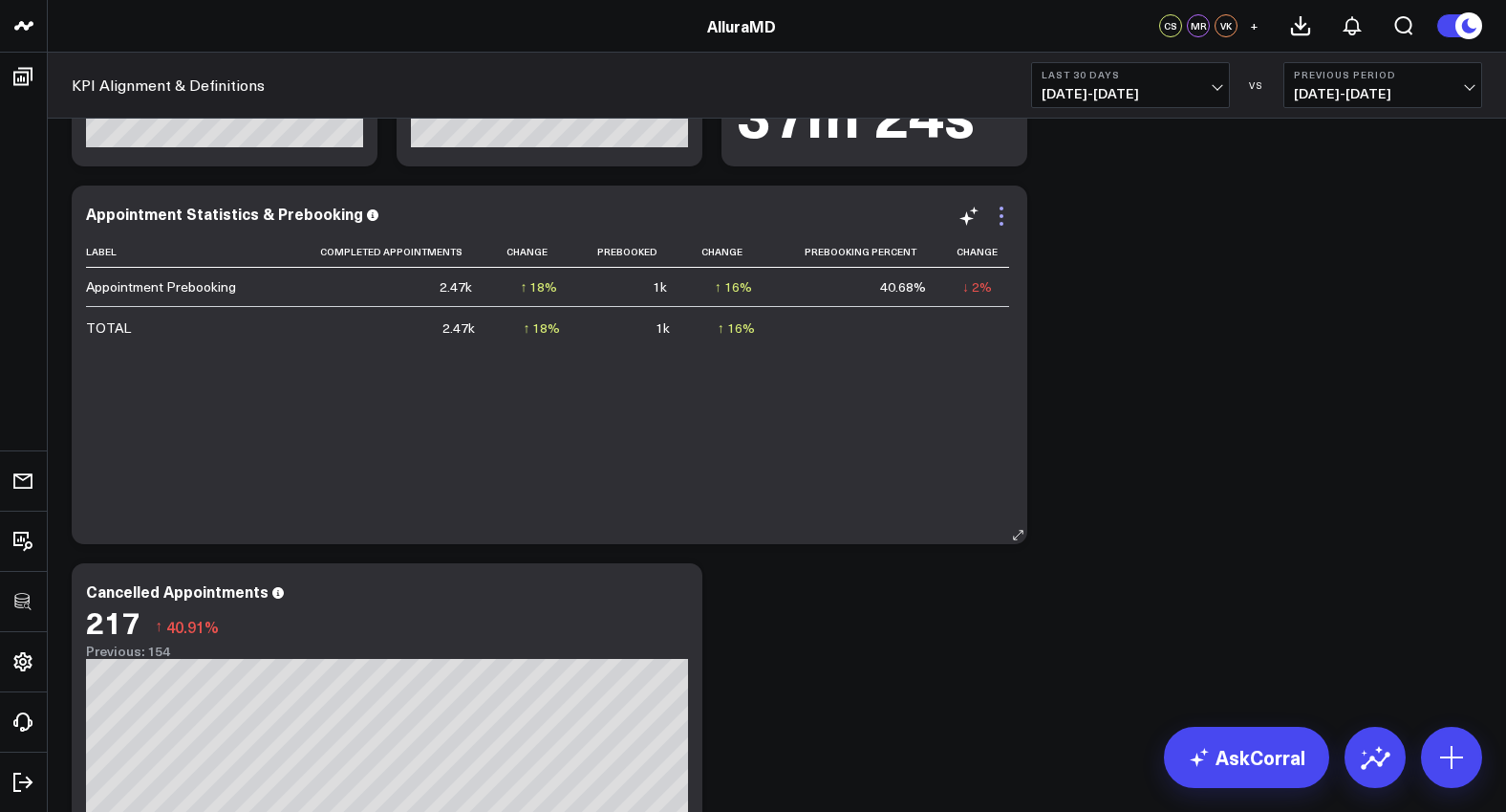
click at [1005, 226] on icon at bounding box center [1001, 215] width 23 height 23
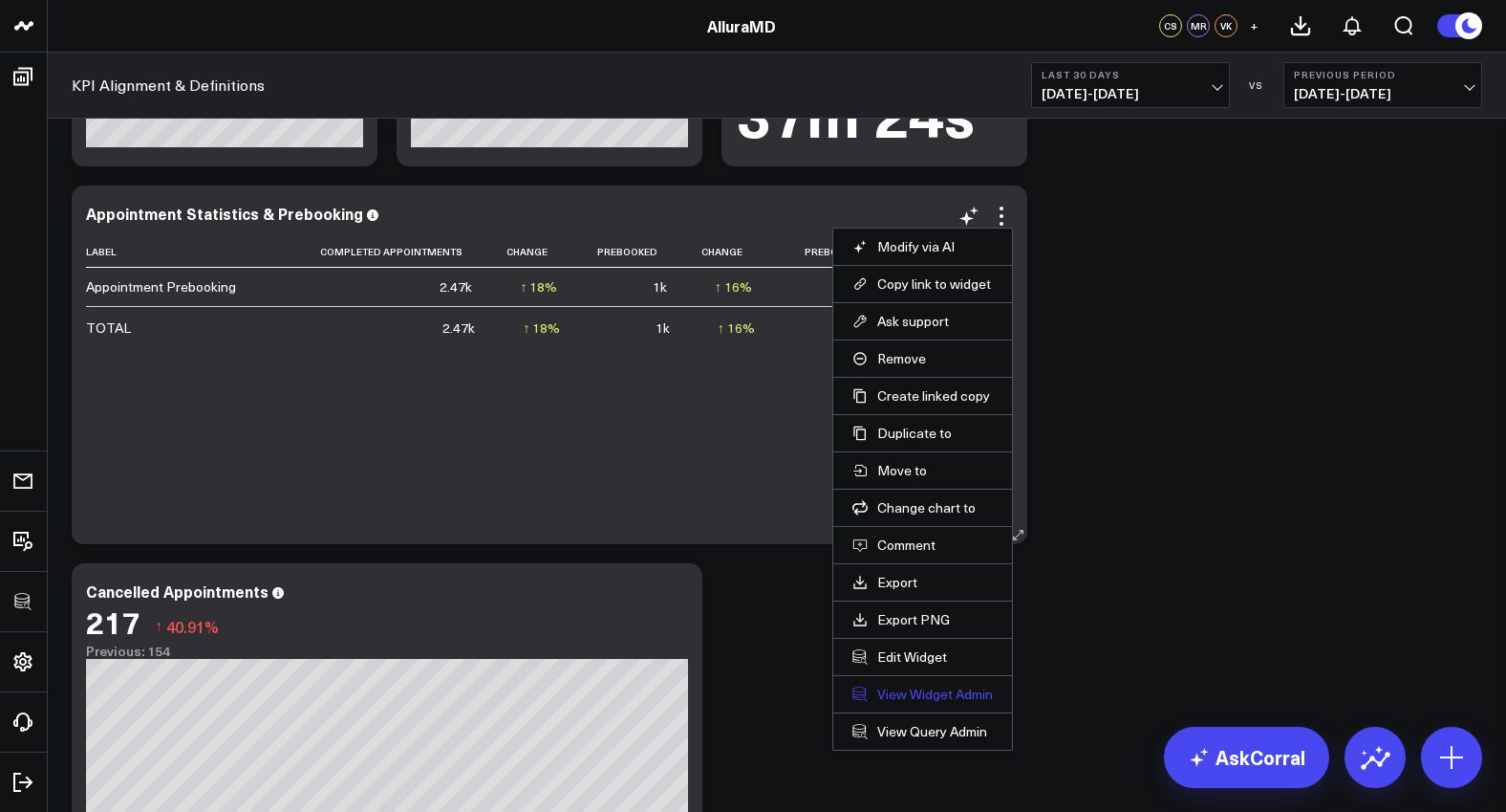
click at [960, 694] on link "View Widget Admin" at bounding box center [923, 693] width 141 height 17
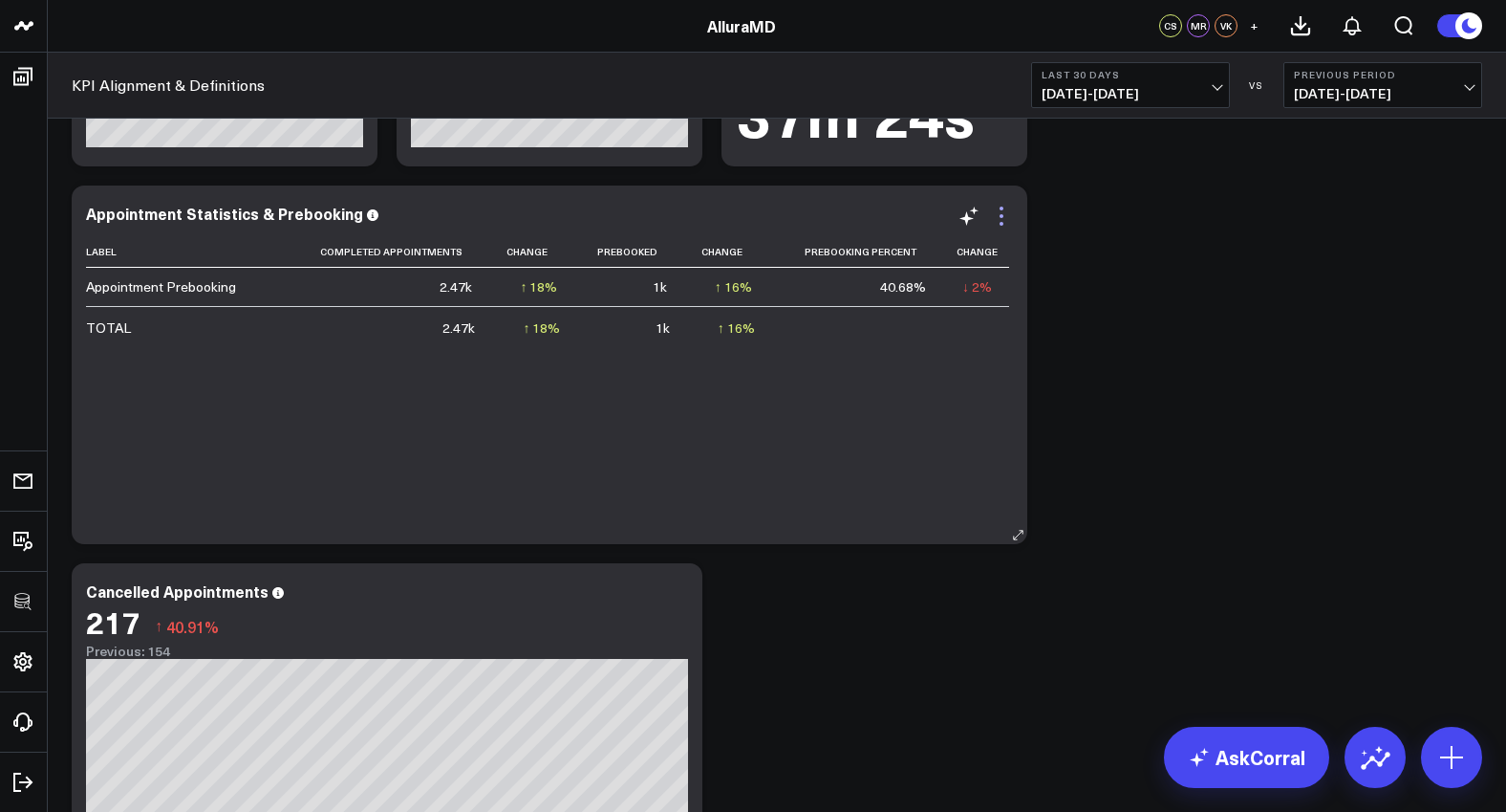
click at [1010, 224] on icon at bounding box center [1001, 215] width 23 height 23
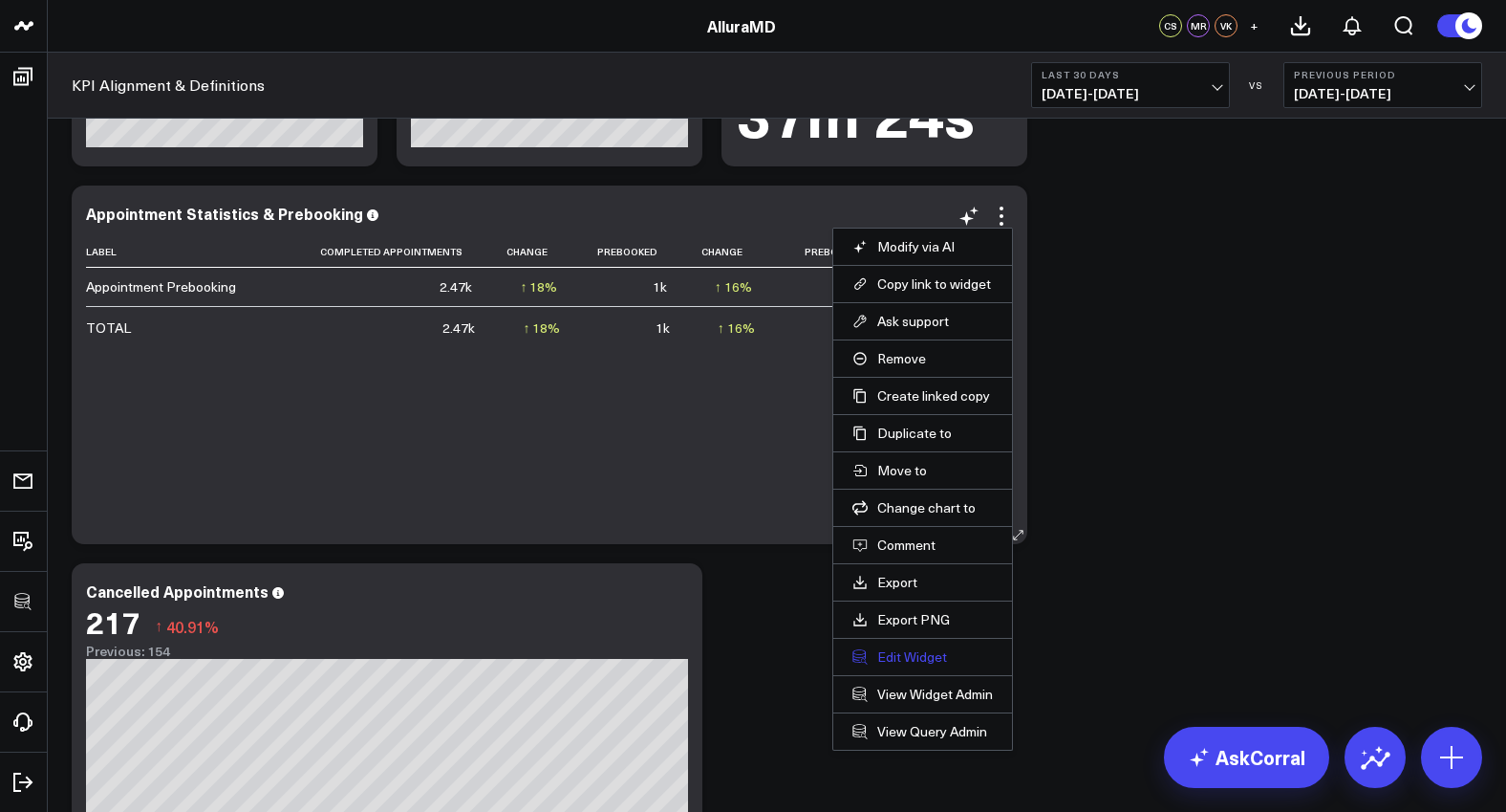
click at [916, 654] on button "Edit Widget" at bounding box center [923, 656] width 141 height 17
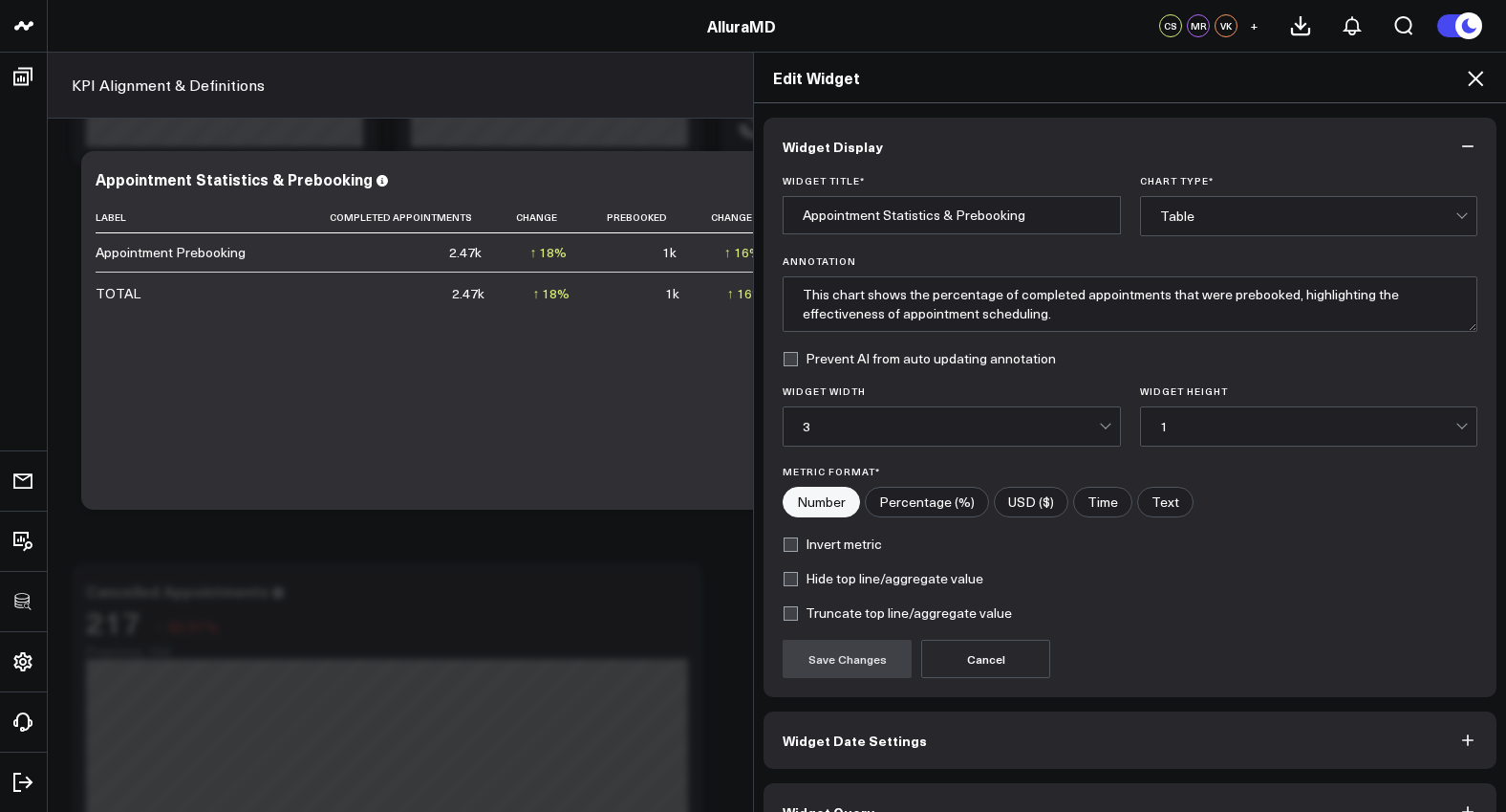
scroll to position [42, 0]
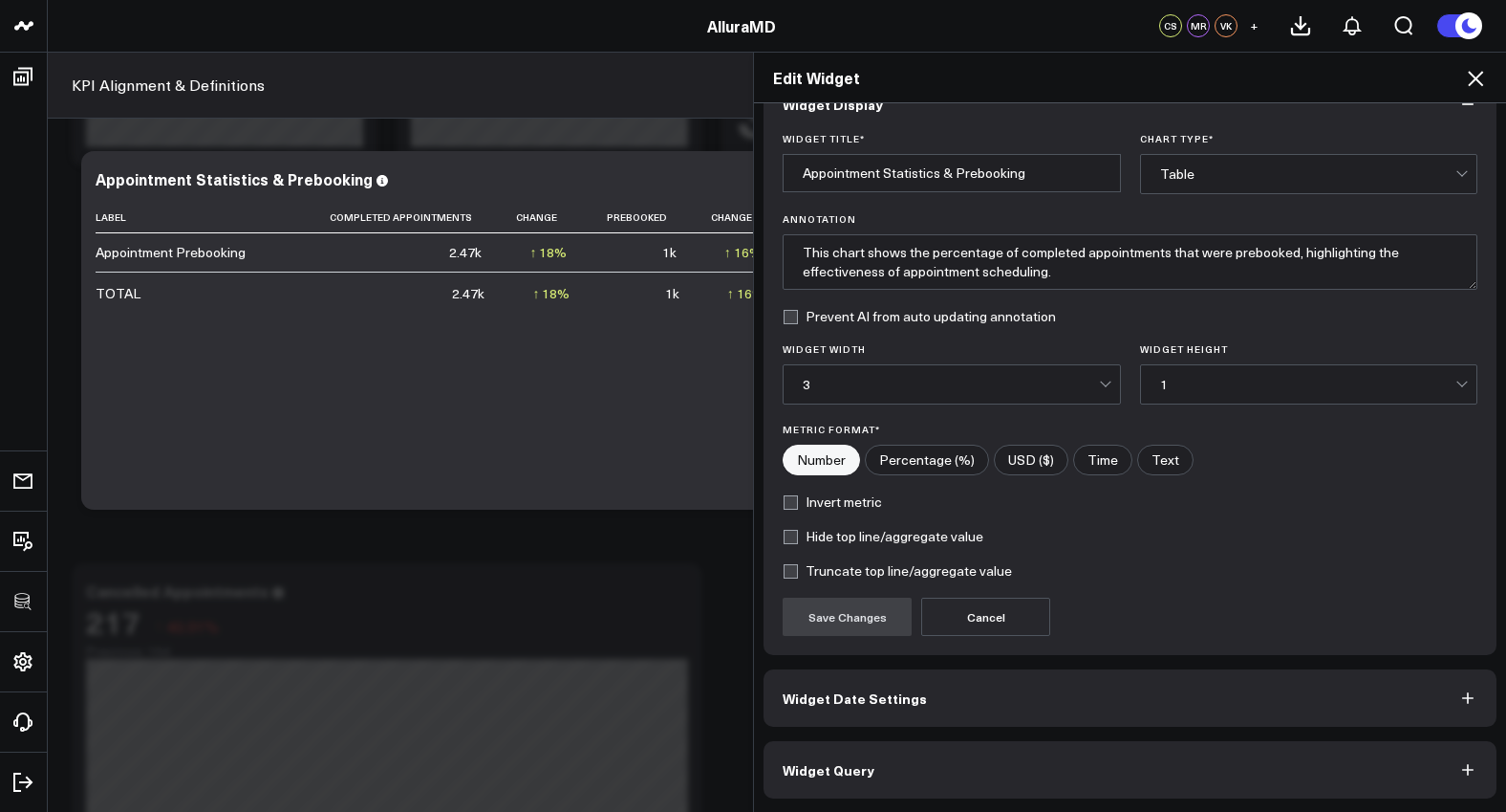
click at [959, 768] on button "Widget Query" at bounding box center [1129, 769] width 733 height 58
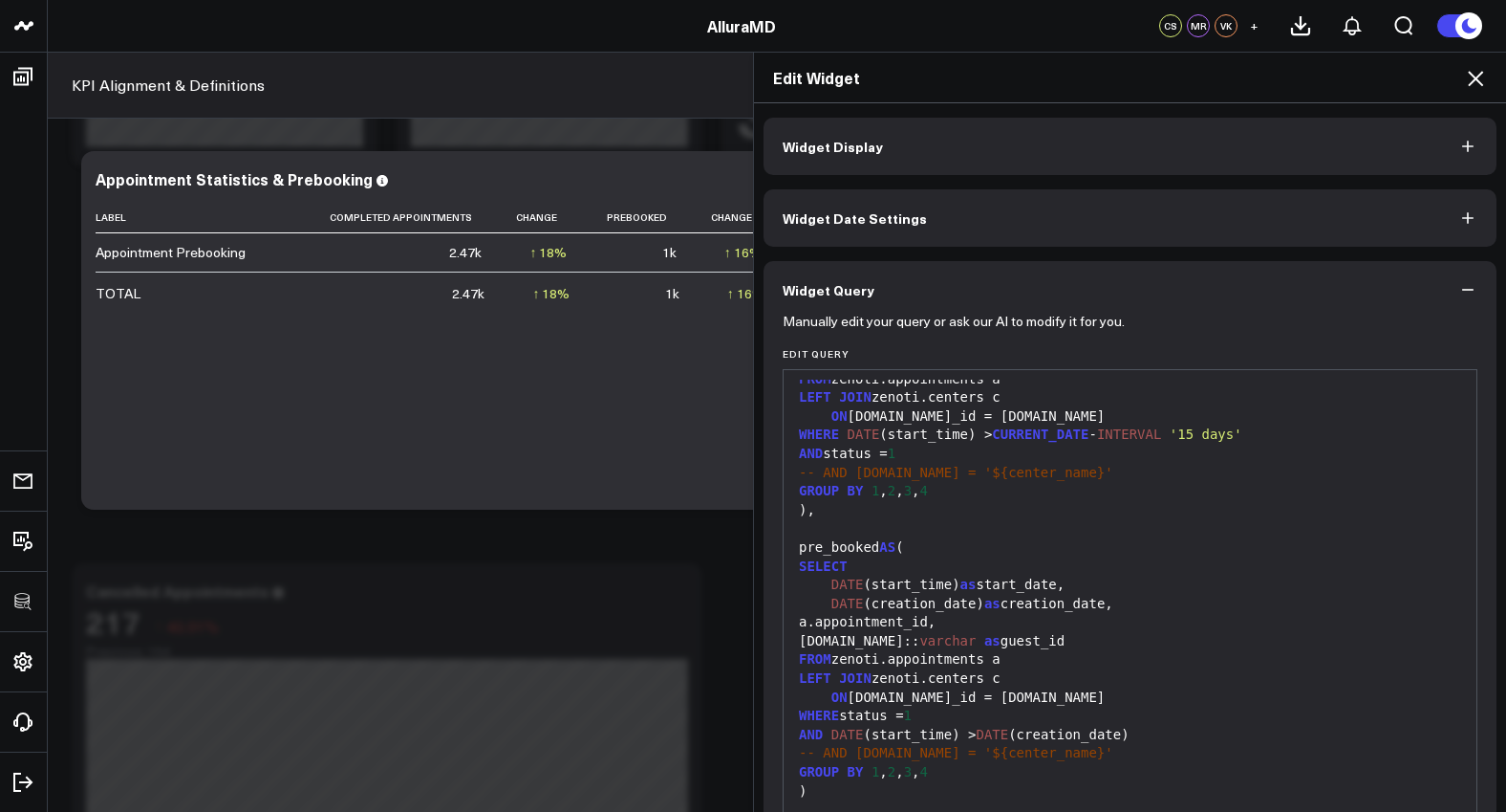
scroll to position [0, 0]
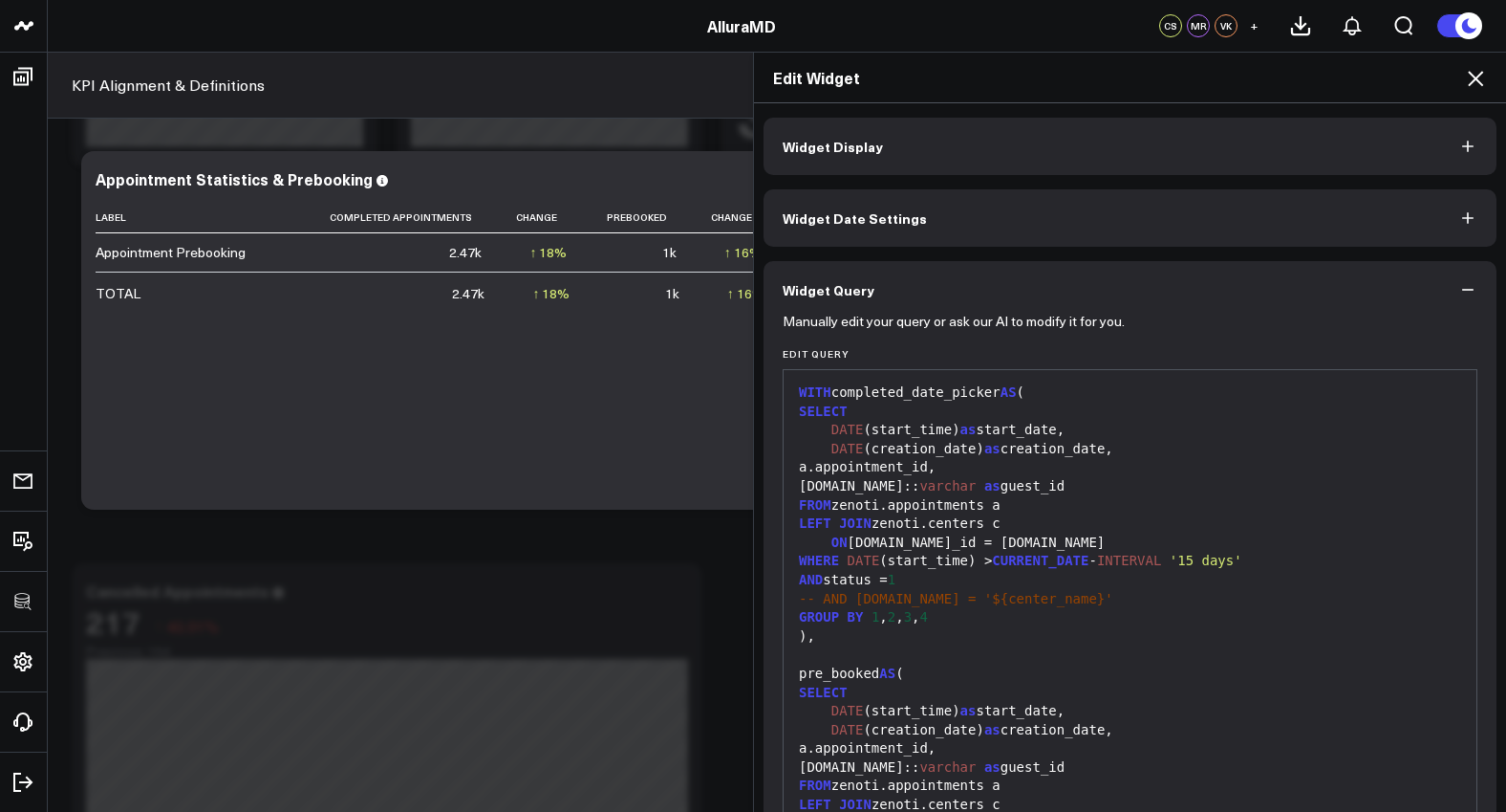
click at [1092, 647] on div at bounding box center [1130, 654] width 674 height 19
copy div "WITH completed_date_picker AS ( SELECT DATE (start_time) as start_date, DATE (c…"
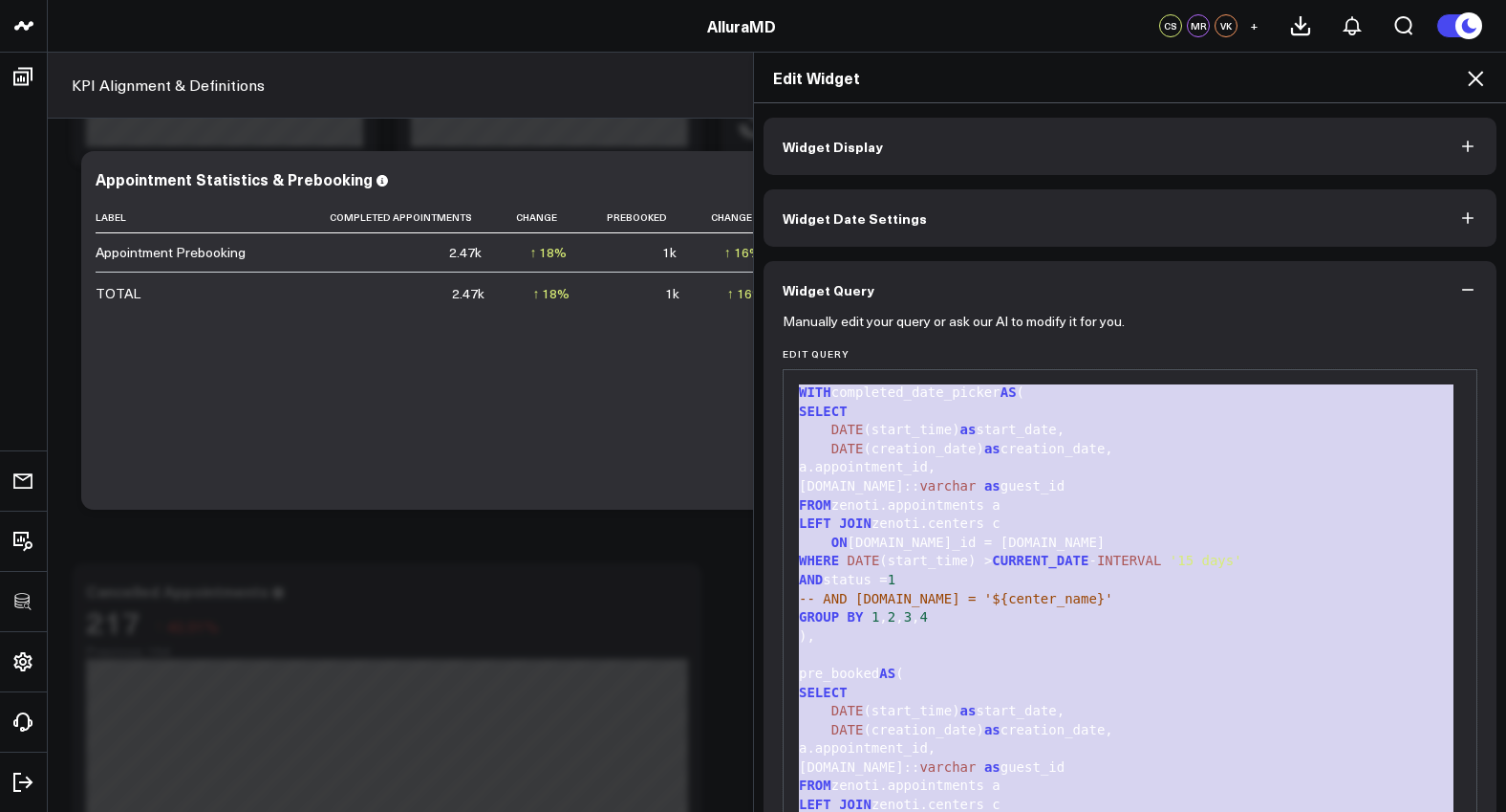
click at [1484, 80] on icon at bounding box center [1475, 77] width 23 height 23
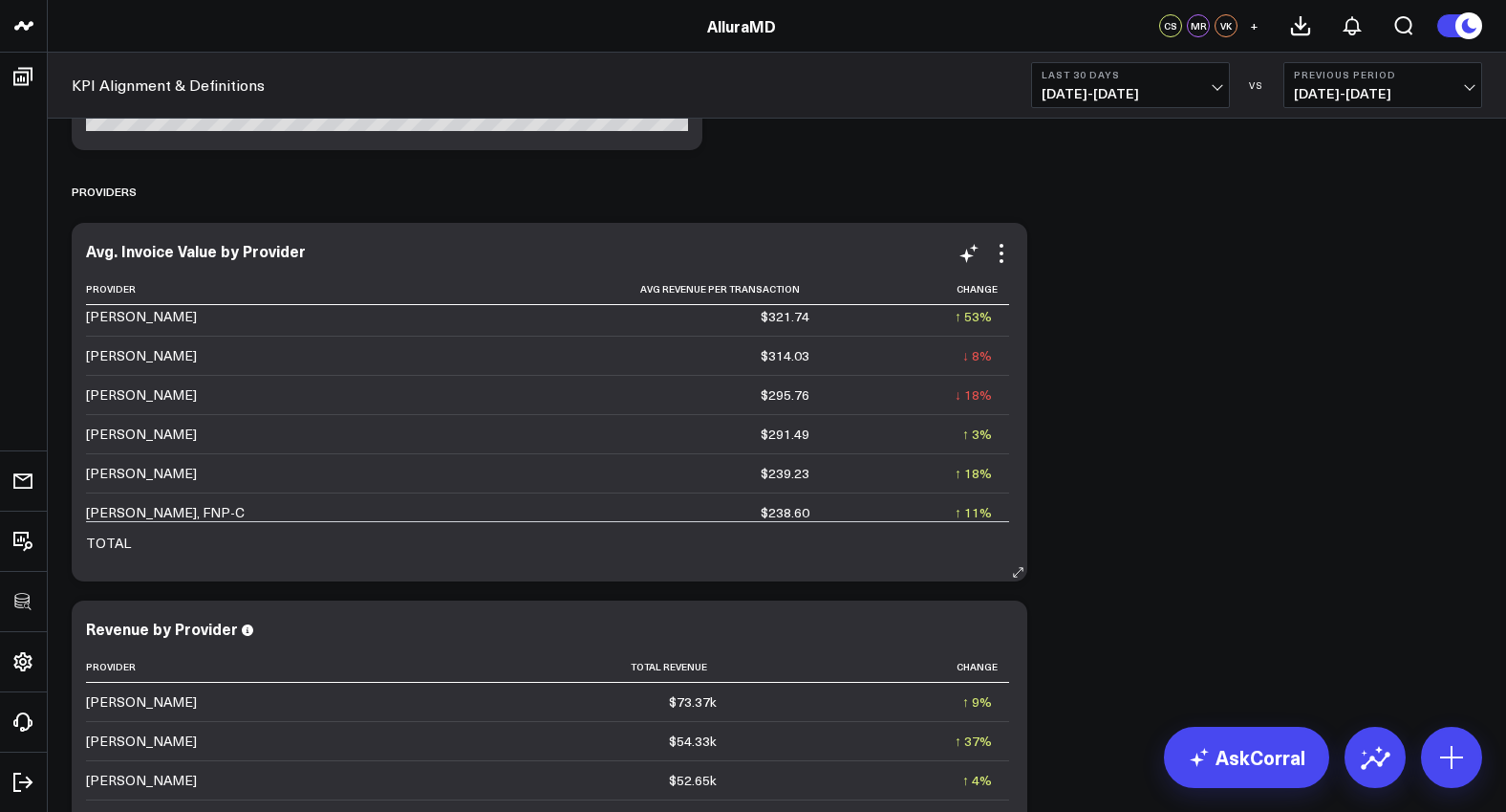
scroll to position [40, 0]
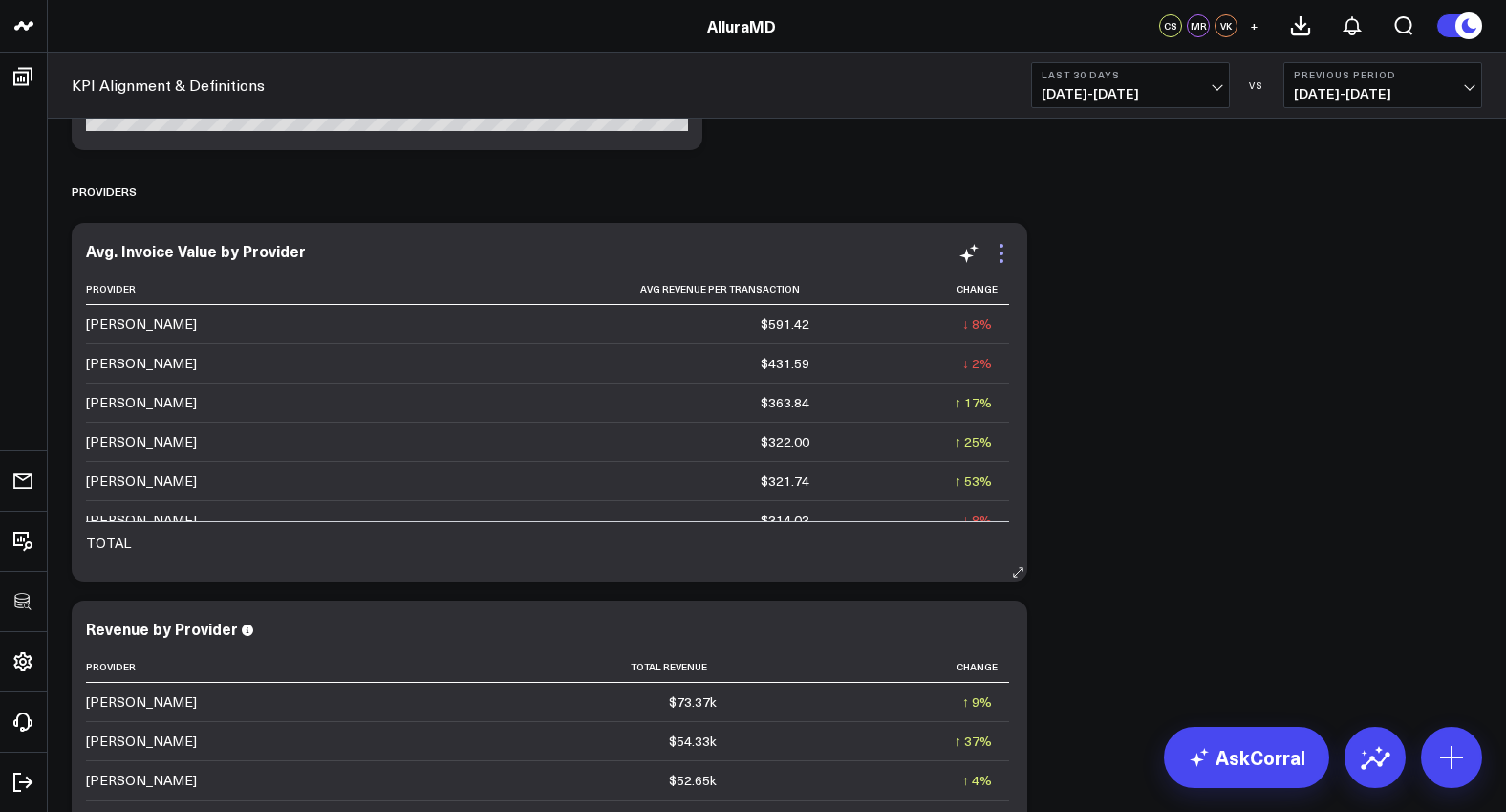
click at [1005, 259] on icon at bounding box center [1001, 253] width 23 height 23
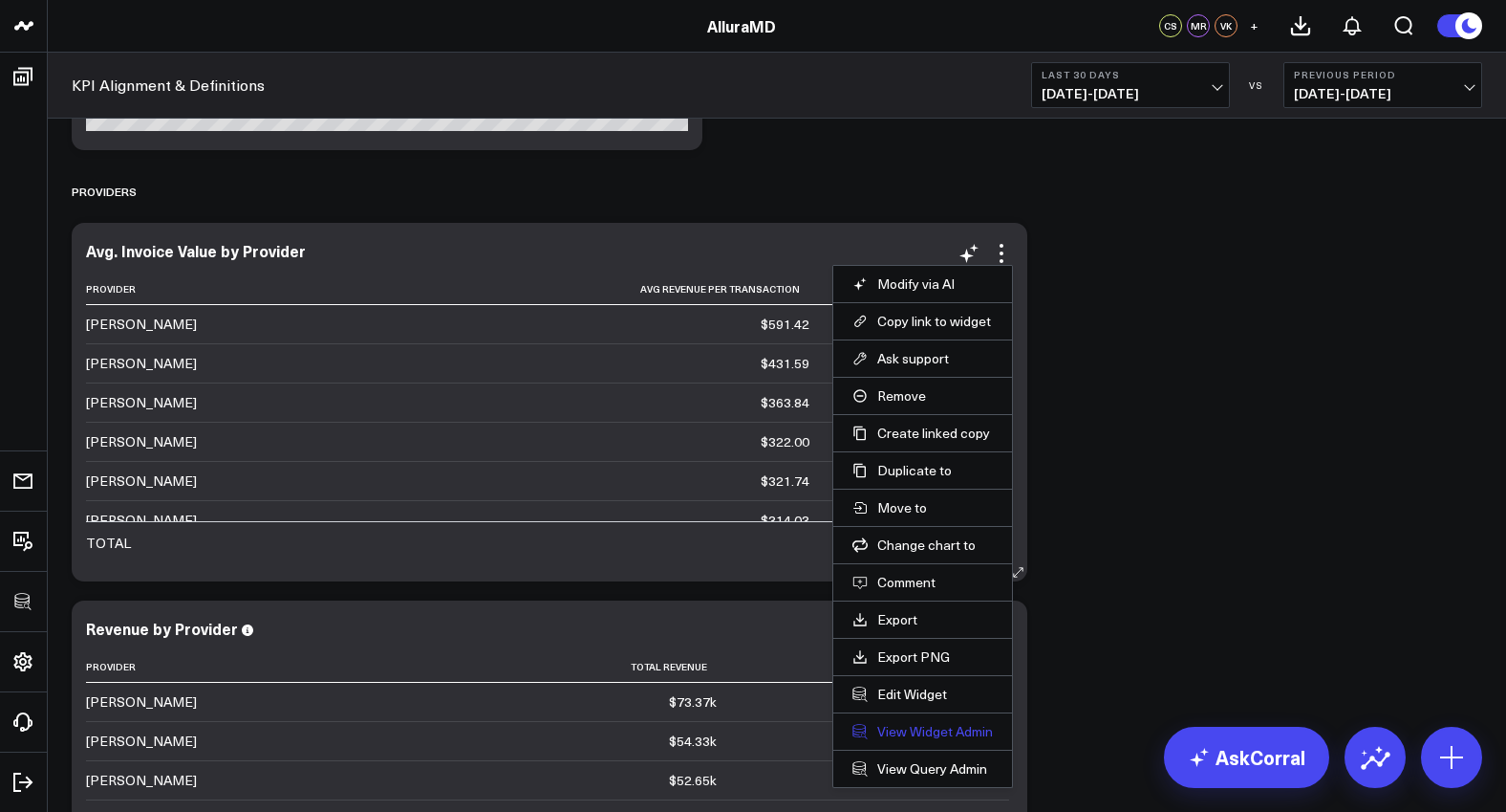
click at [935, 732] on link "View Widget Admin" at bounding box center [923, 731] width 141 height 17
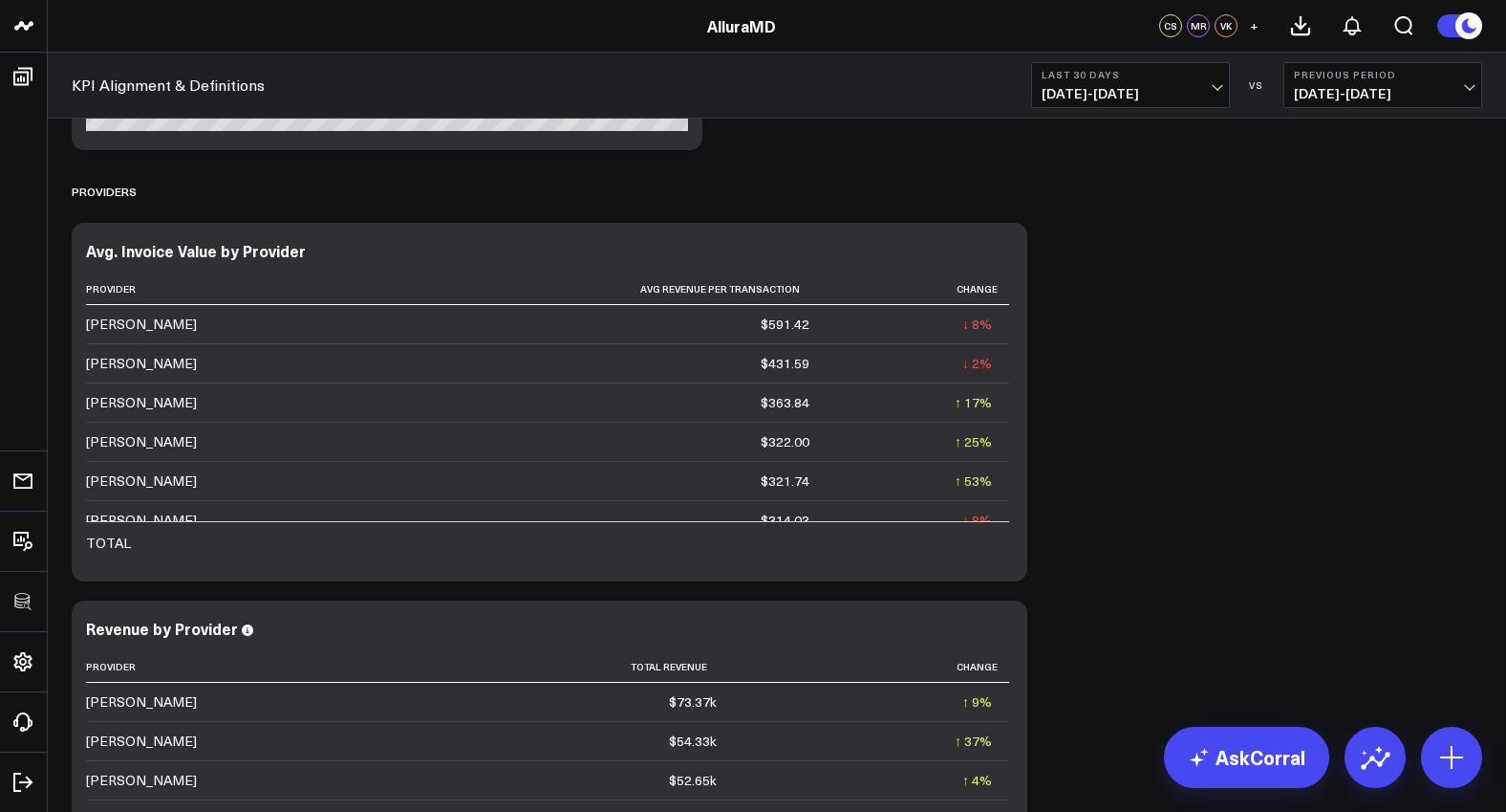
scroll to position [4956, 0]
